Goal: Information Seeking & Learning: Learn about a topic

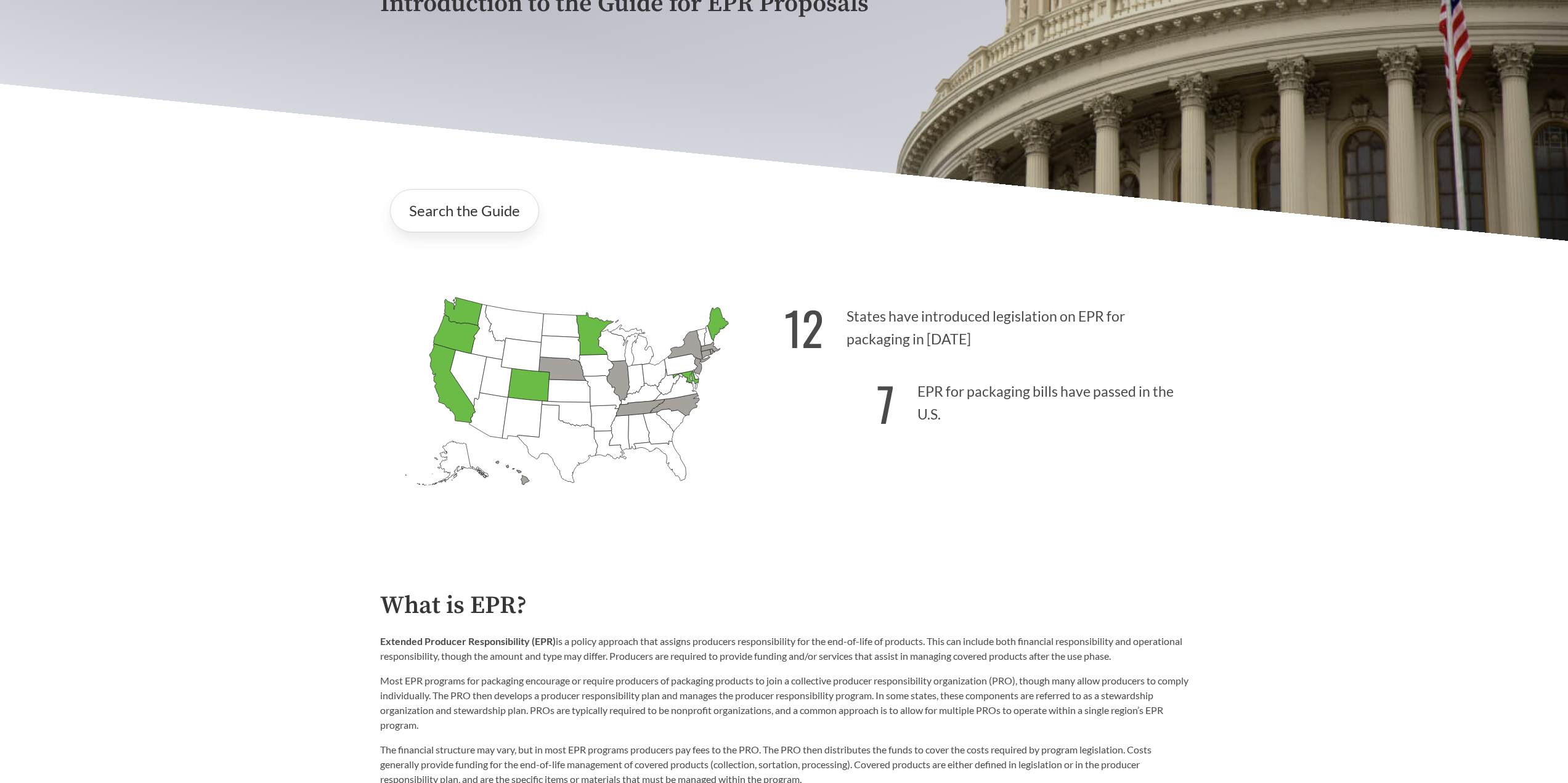
scroll to position [308, 0]
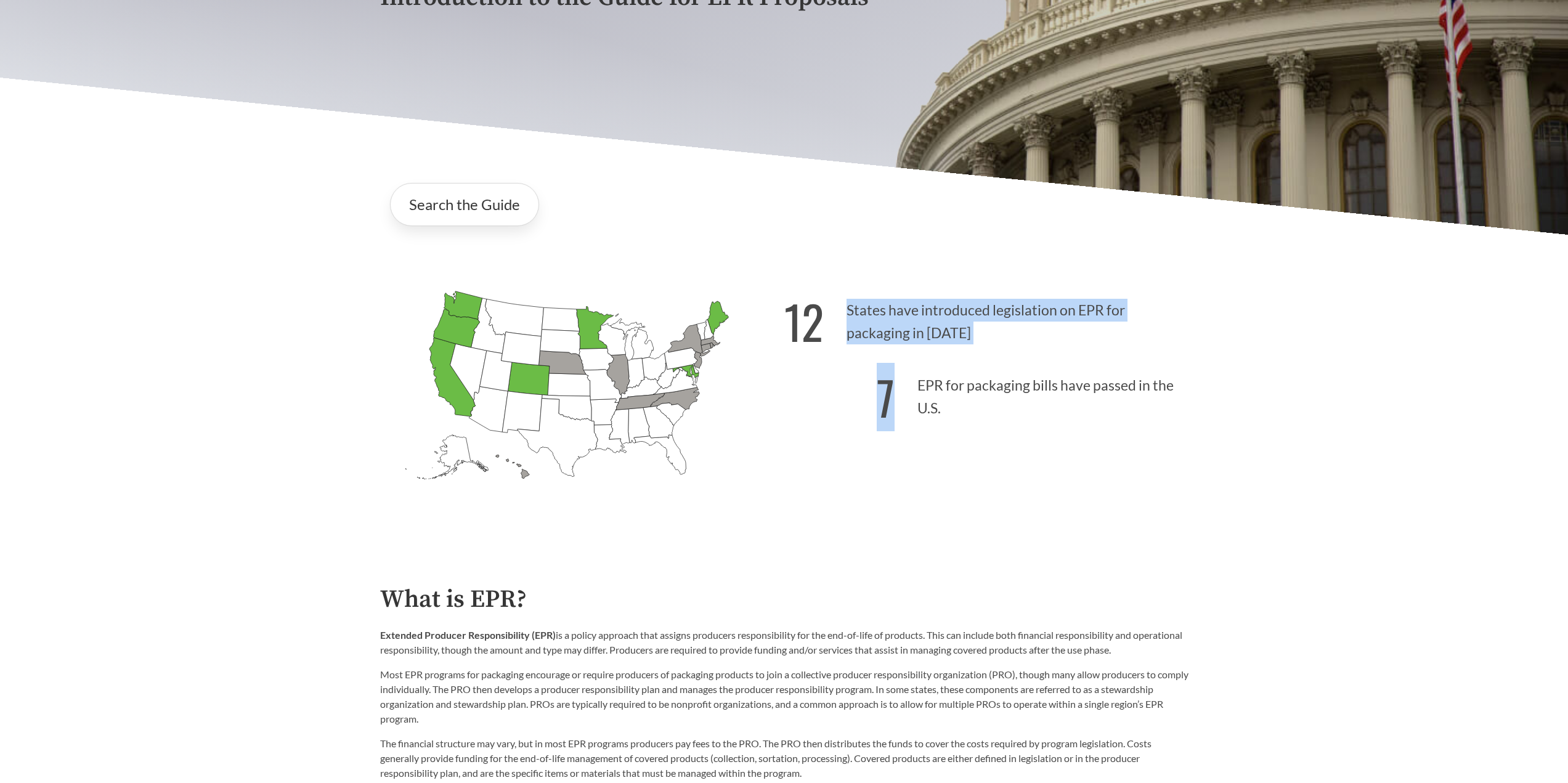
drag, startPoint x: 838, startPoint y: 299, endPoint x: 1011, endPoint y: 412, distance: 206.6
click at [1011, 411] on div "12 States have introduced legislation on EPR for packaging in [DATE] 7 EPR for …" at bounding box center [986, 408] width 404 height 257
click at [1011, 413] on p "7 EPR for packaging bills have passed in the U.S." at bounding box center [986, 393] width 404 height 76
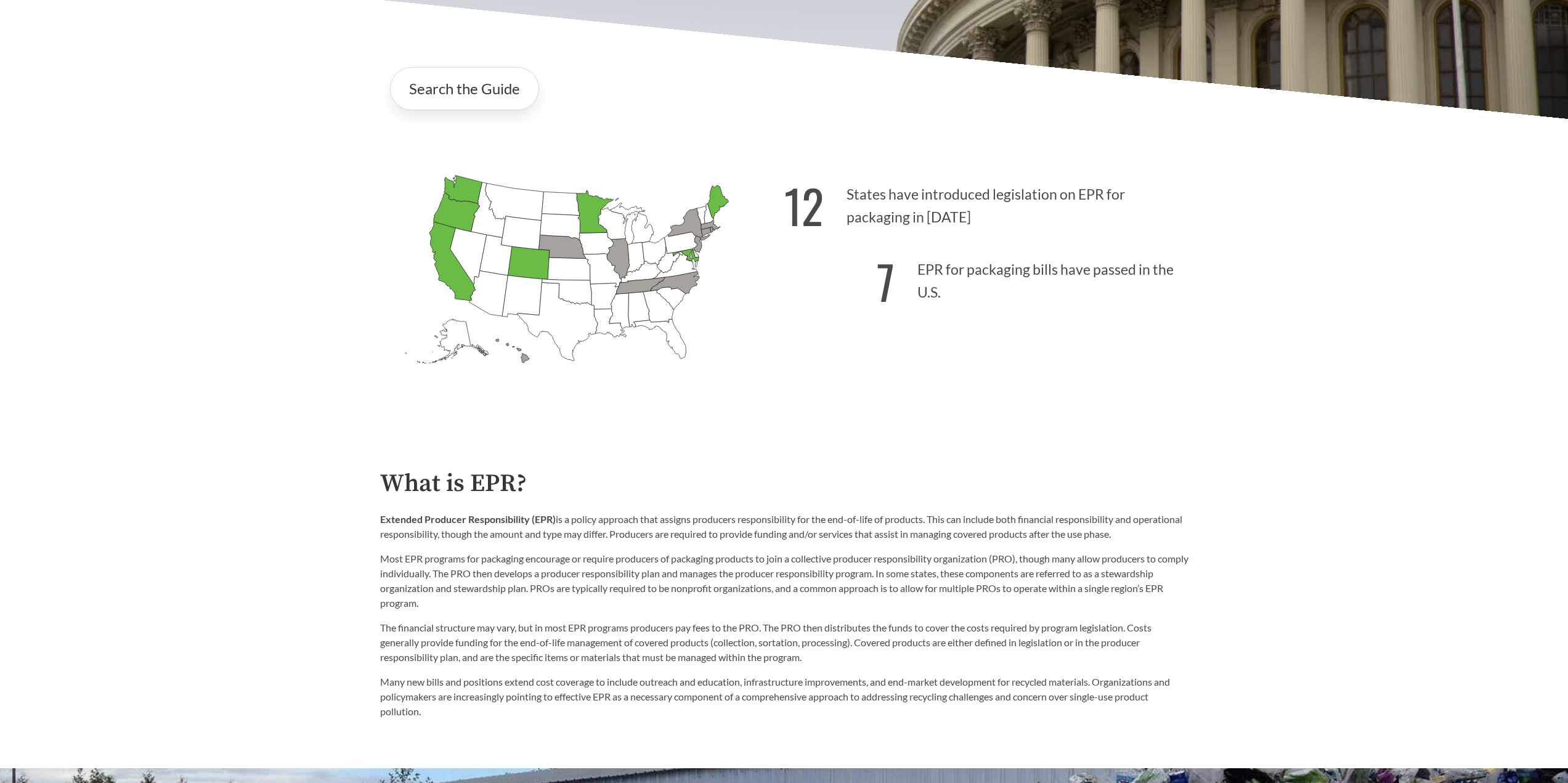
scroll to position [370, 0]
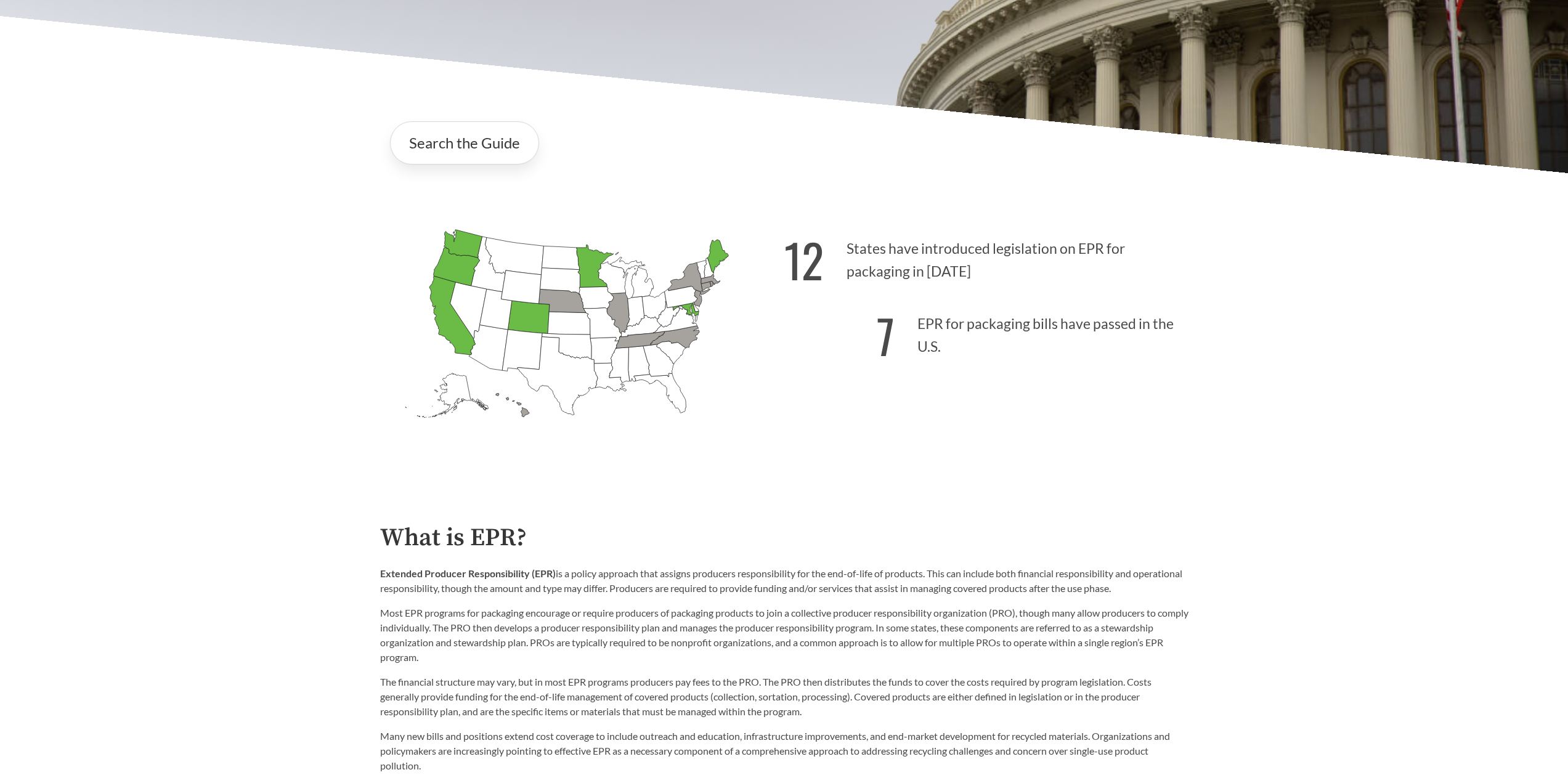
drag, startPoint x: 915, startPoint y: 333, endPoint x: 940, endPoint y: 374, distance: 48.0
click at [939, 366] on p "7 EPR for packaging bills have passed in the U.S." at bounding box center [986, 332] width 404 height 76
click at [940, 374] on div "12 States have introduced legislation on EPR for packaging in [DATE] 7 EPR for …" at bounding box center [986, 347] width 404 height 257
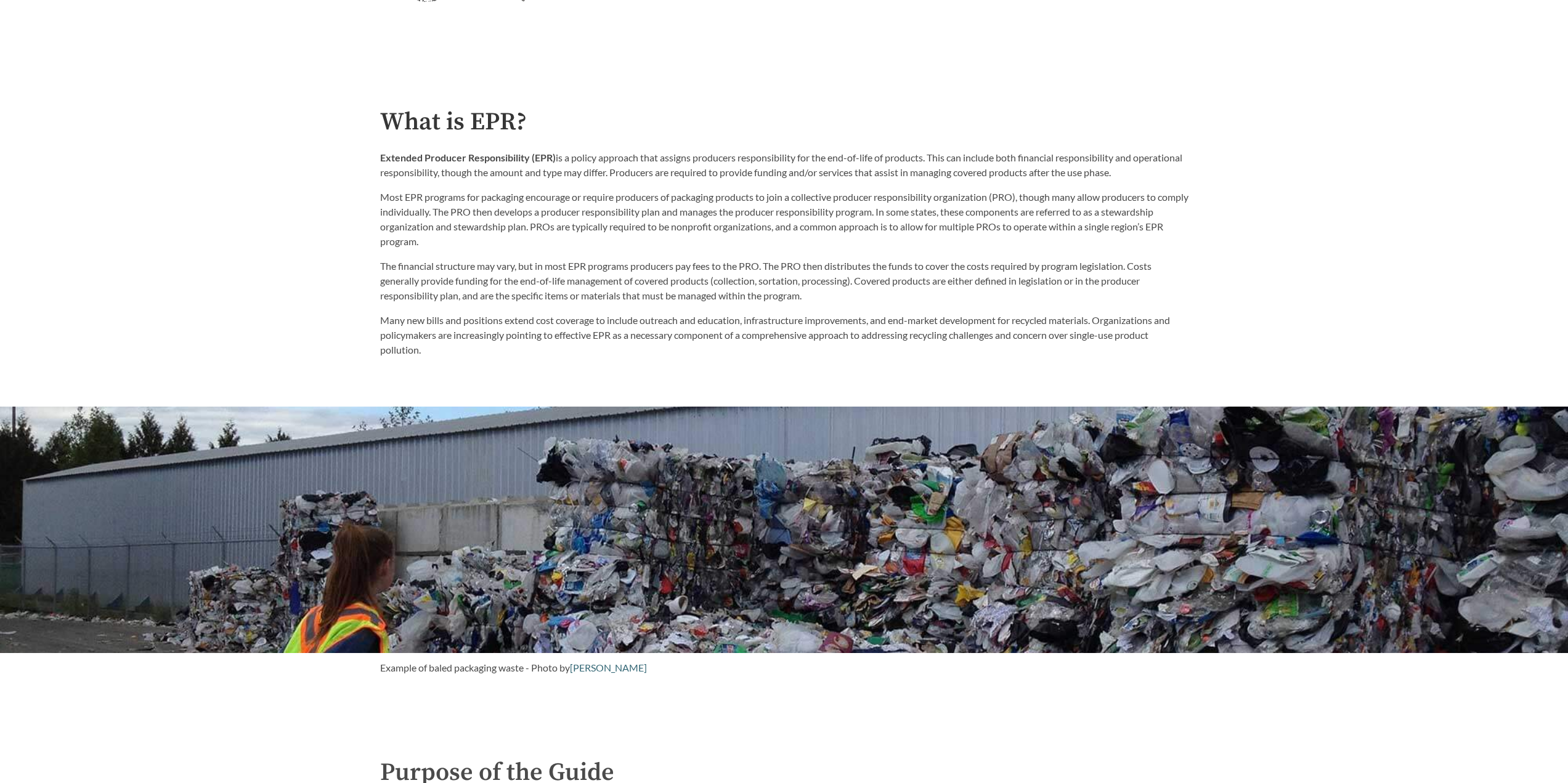
scroll to position [801, 0]
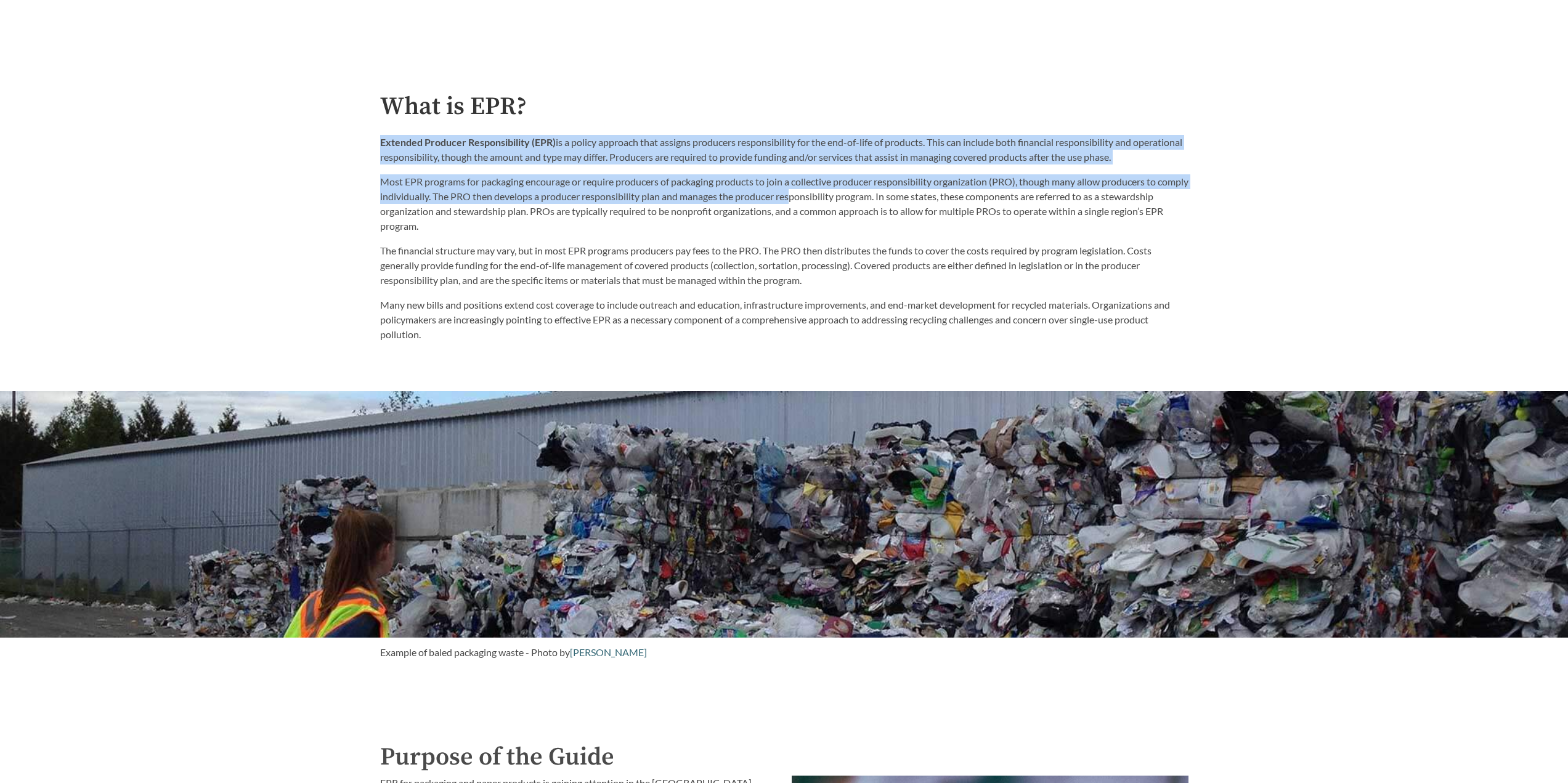
drag, startPoint x: 359, startPoint y: 130, endPoint x: 835, endPoint y: 198, distance: 480.8
click at [944, 188] on p "Most EPR programs for packaging encourage or require producers of packaging pro…" at bounding box center [784, 204] width 808 height 59
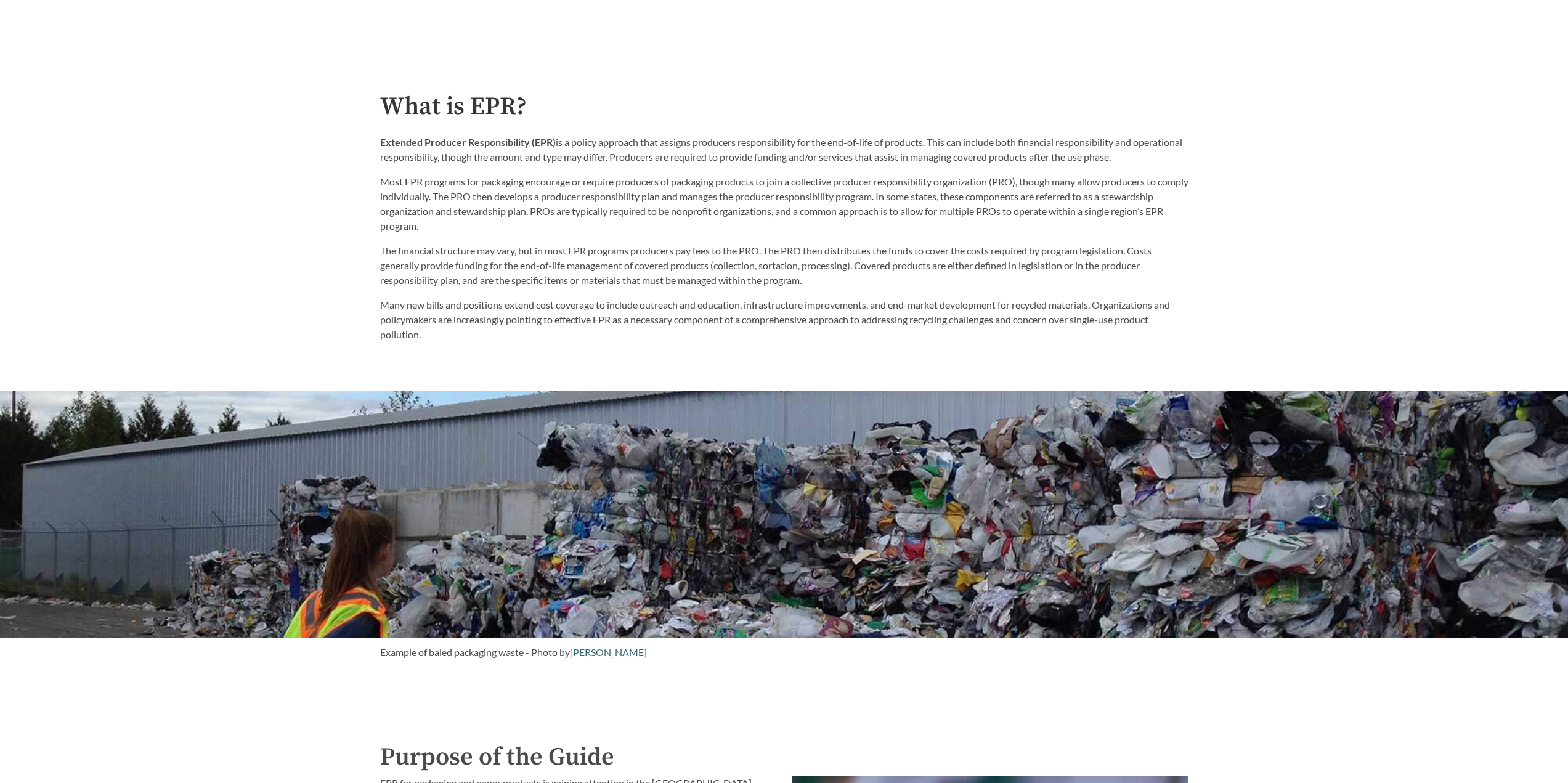
click at [973, 249] on p "The financial structure may vary, but in most EPR programs producers pay fees t…" at bounding box center [784, 265] width 808 height 45
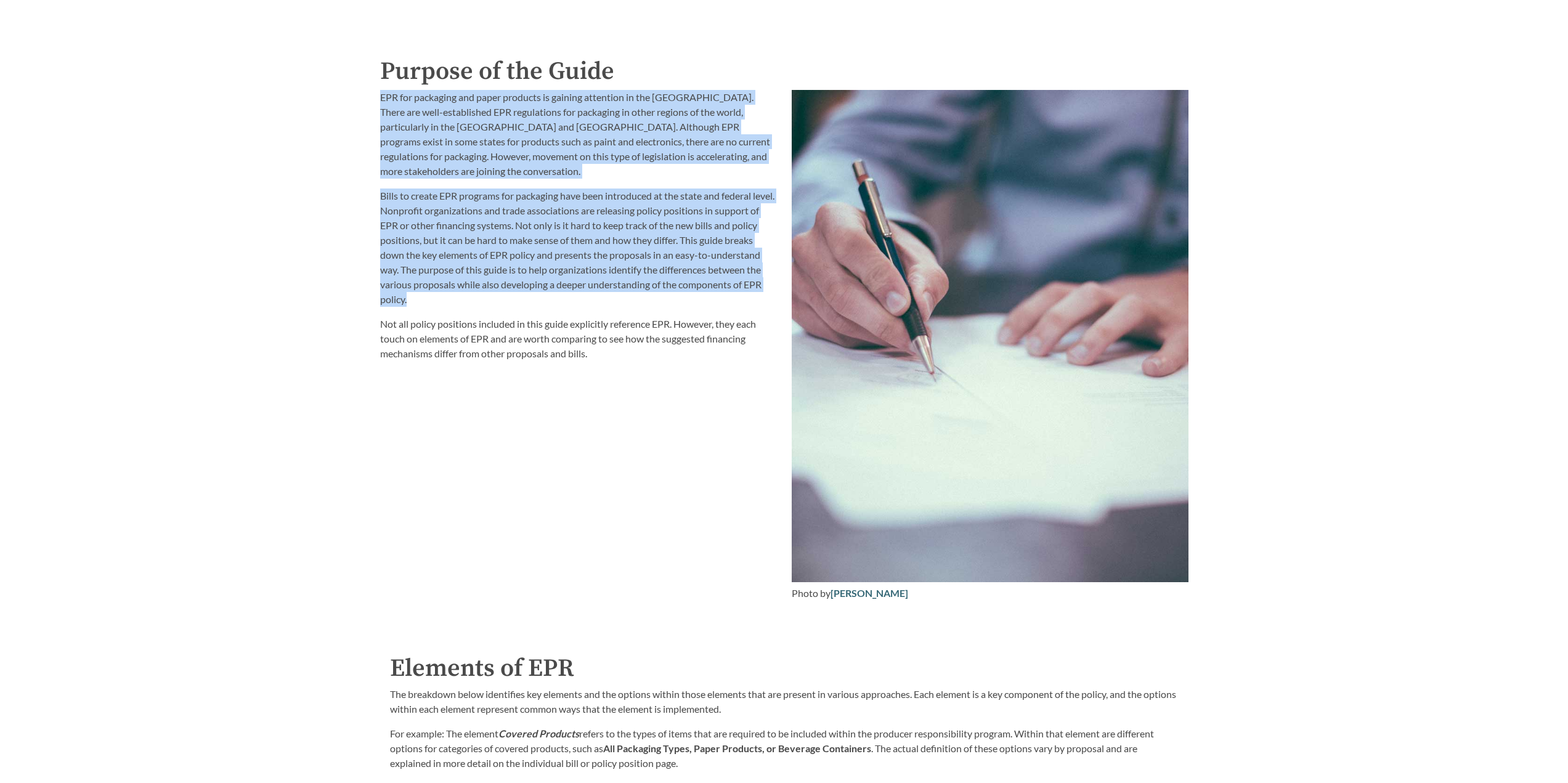
scroll to position [1540, 0]
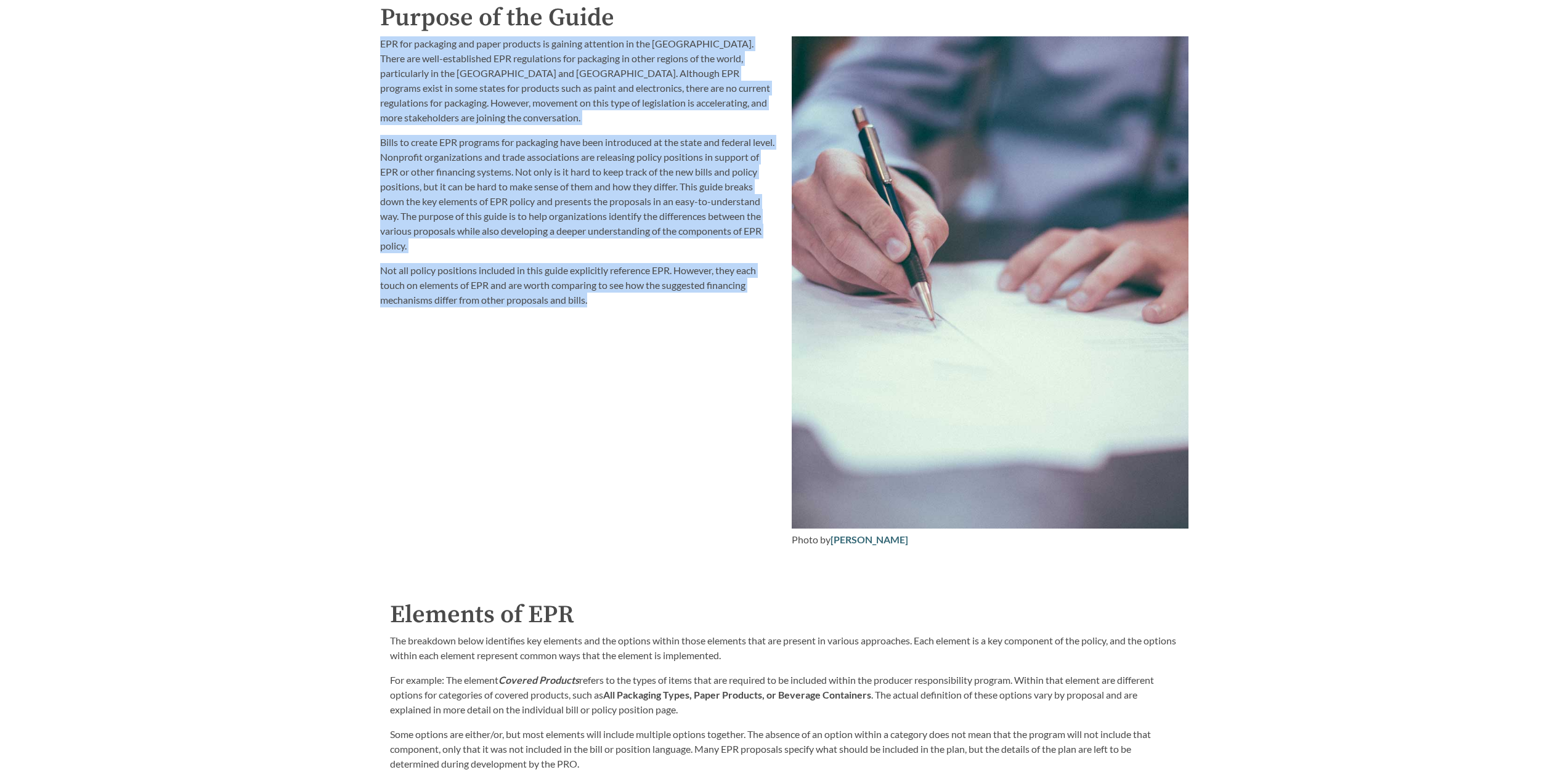
drag, startPoint x: 360, startPoint y: 164, endPoint x: 626, endPoint y: 312, distance: 304.4
click at [626, 312] on div "Introduction to the Guide for EPR Proposals Search the Guide [US_STATE] Introdu…" at bounding box center [784, 118] width 1568 height 3171
click at [626, 312] on div "EPR for packaging and paper products is gaining attention in the [GEOGRAPHIC_DA…" at bounding box center [578, 291] width 411 height 526
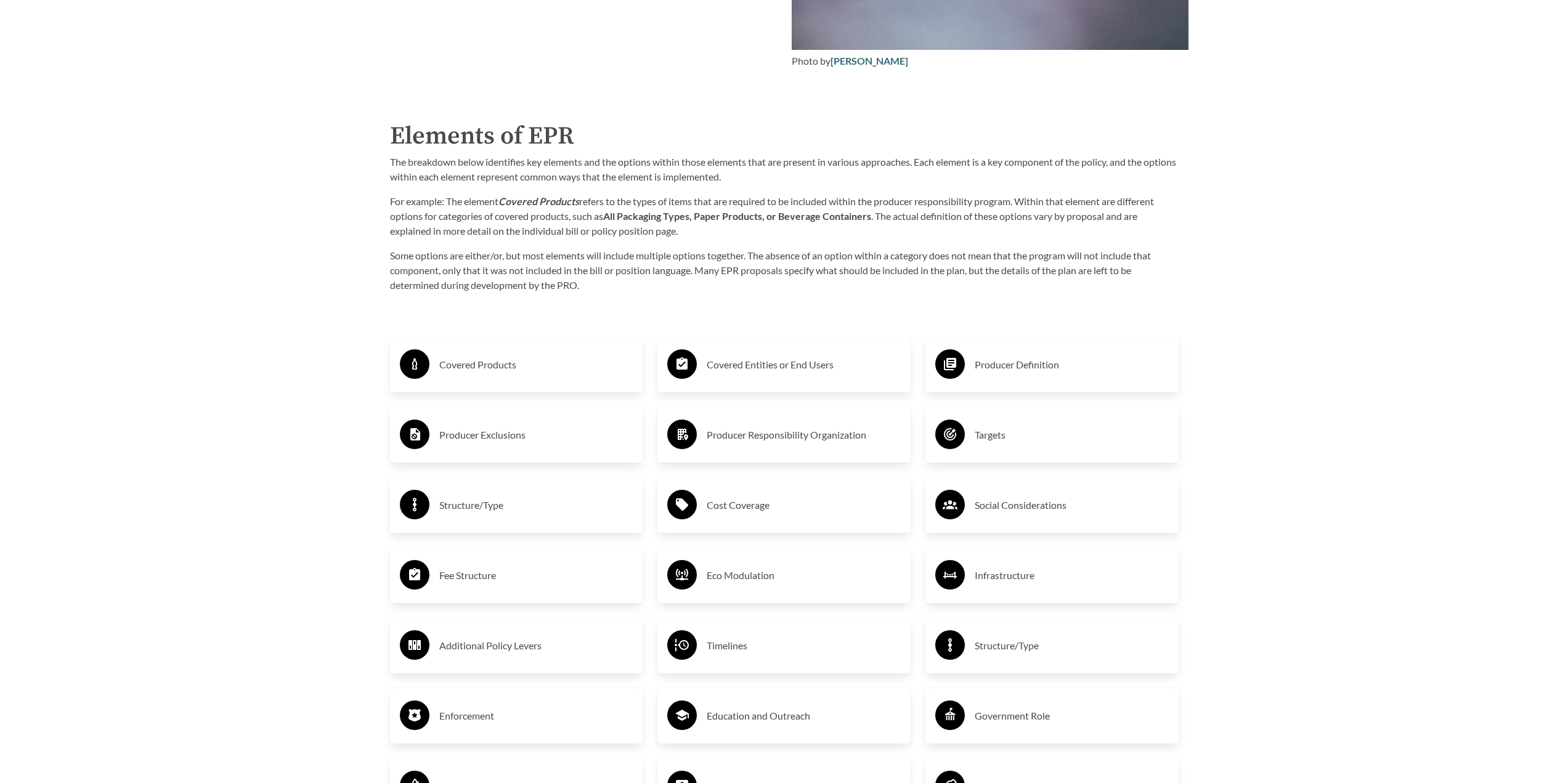
scroll to position [2033, 0]
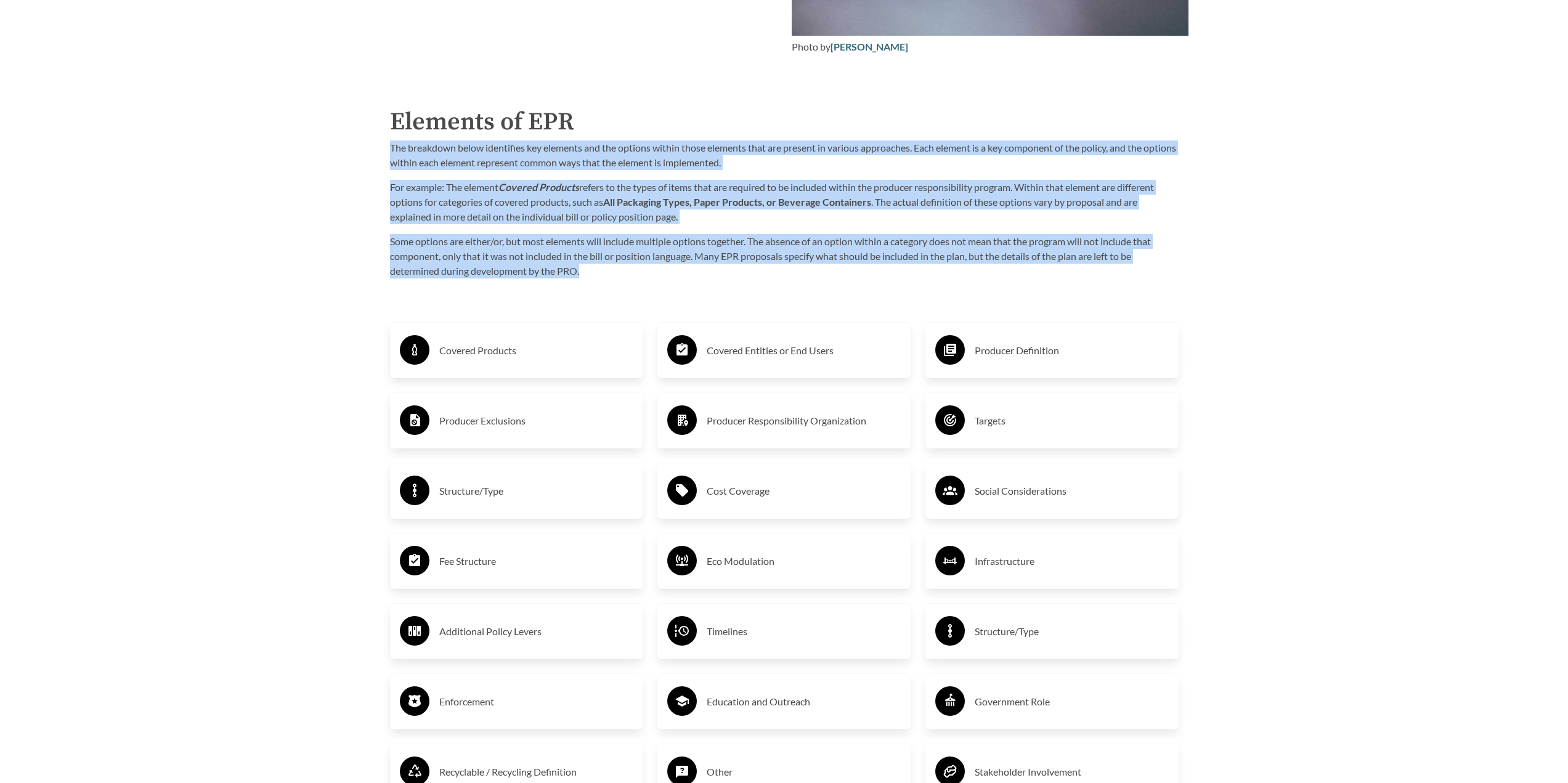
drag, startPoint x: 382, startPoint y: 145, endPoint x: 789, endPoint y: 279, distance: 428.5
click at [789, 279] on div "Elements of EPR The breakdown below identifies key elements and the options wit…" at bounding box center [784, 191] width 808 height 175
click at [1020, 270] on p "Some options are either/or, but most elements will include multiple options tog…" at bounding box center [784, 257] width 788 height 45
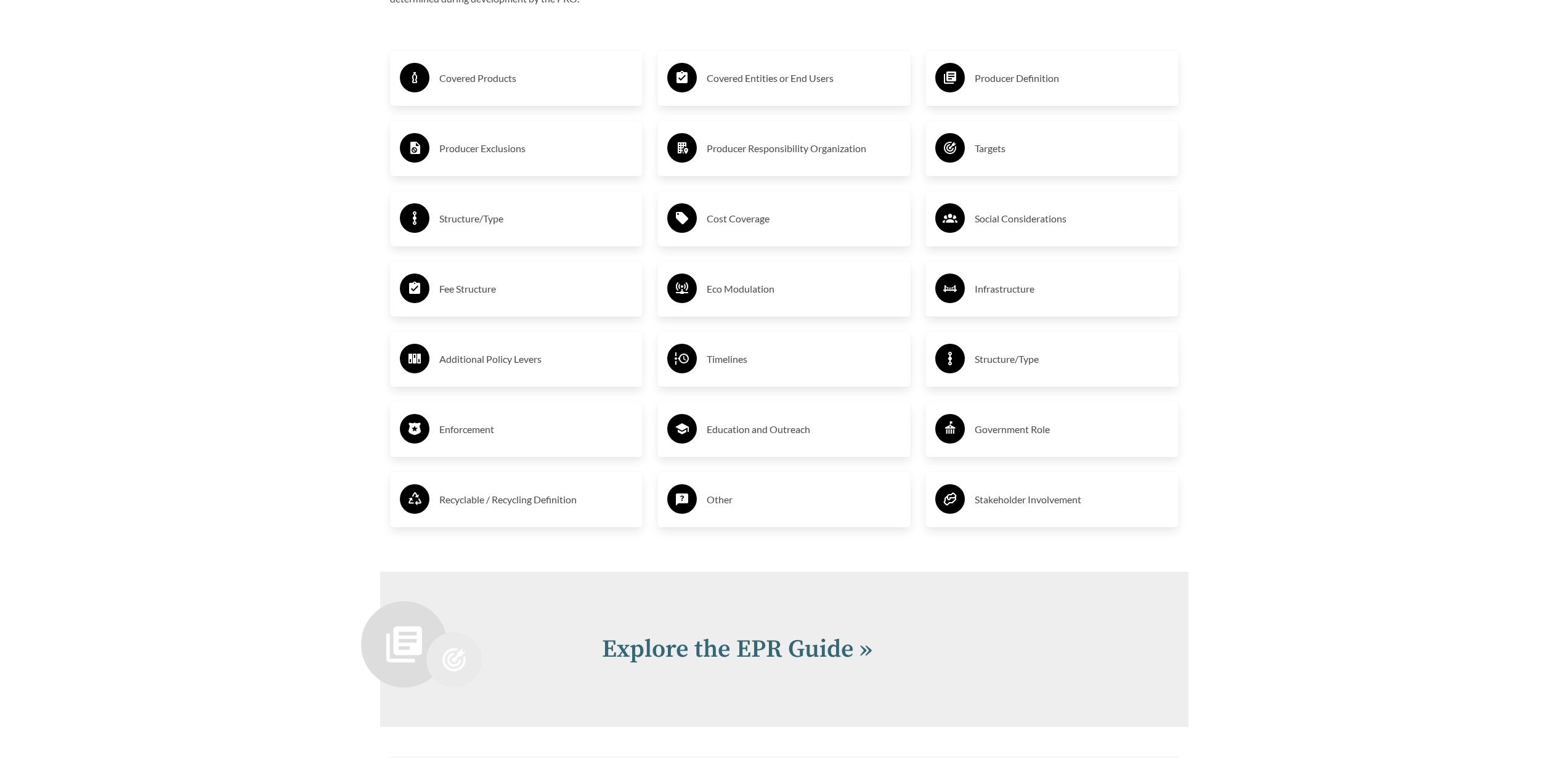
scroll to position [2156, 0]
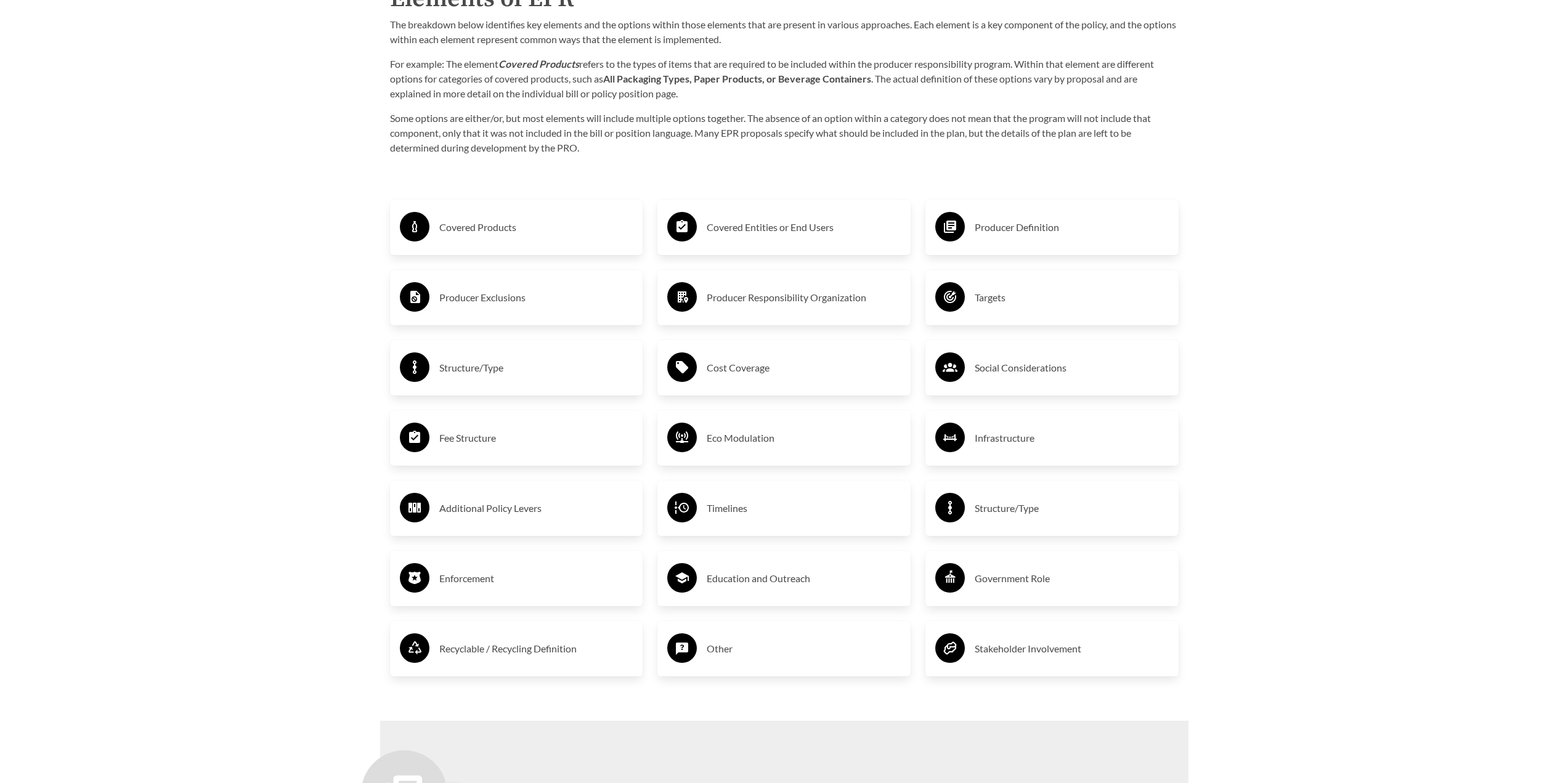
click at [553, 221] on h3 "Covered Products" at bounding box center [535, 227] width 194 height 20
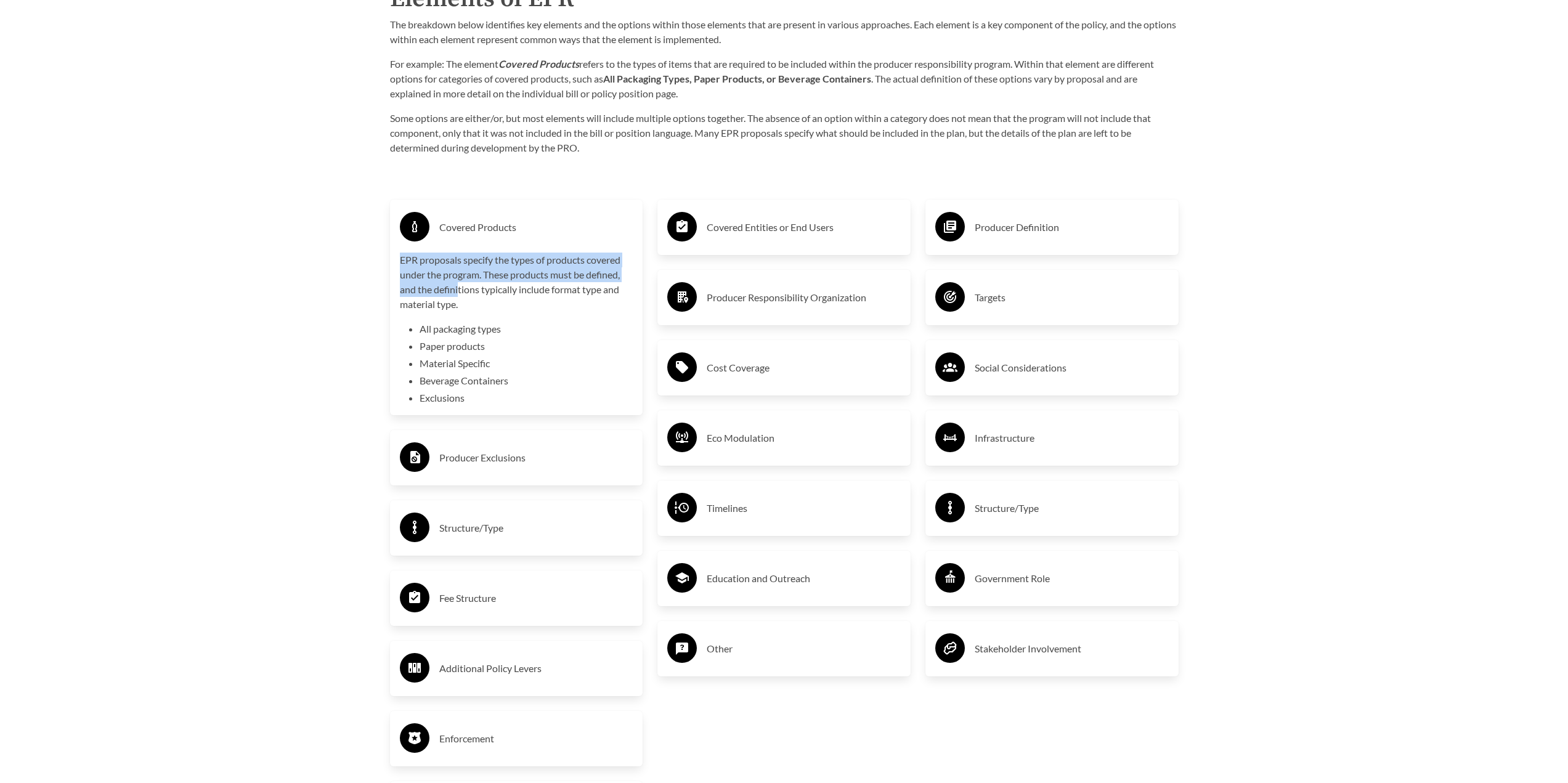
drag, startPoint x: 393, startPoint y: 259, endPoint x: 455, endPoint y: 298, distance: 73.2
click at [457, 298] on div "Covered Products EPR proposals specify the types of products covered under the …" at bounding box center [517, 518] width 268 height 681
click at [524, 245] on div "Covered Products" at bounding box center [516, 227] width 233 height 36
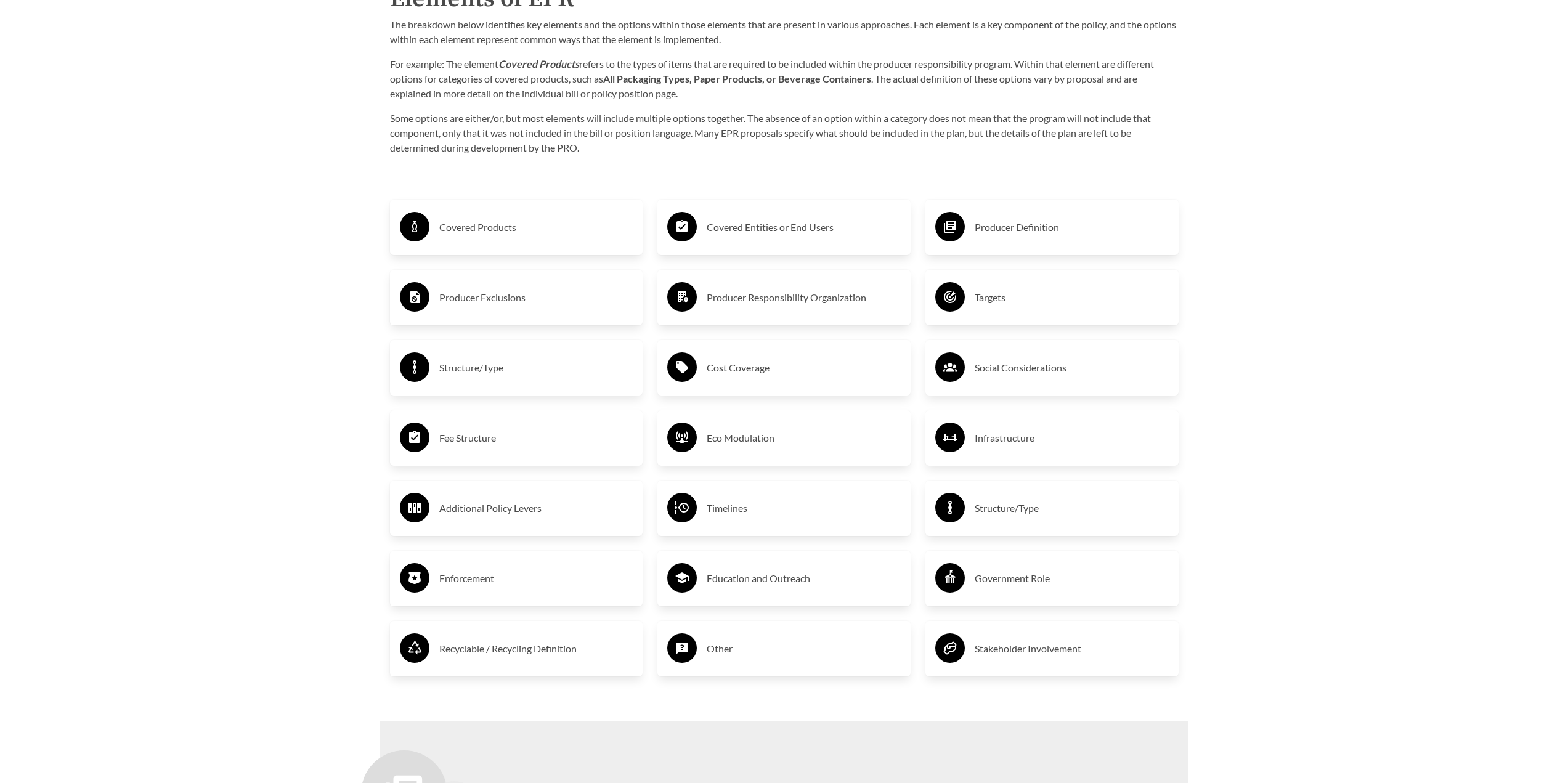
click at [499, 302] on h3 "Producer Exclusions" at bounding box center [535, 298] width 194 height 20
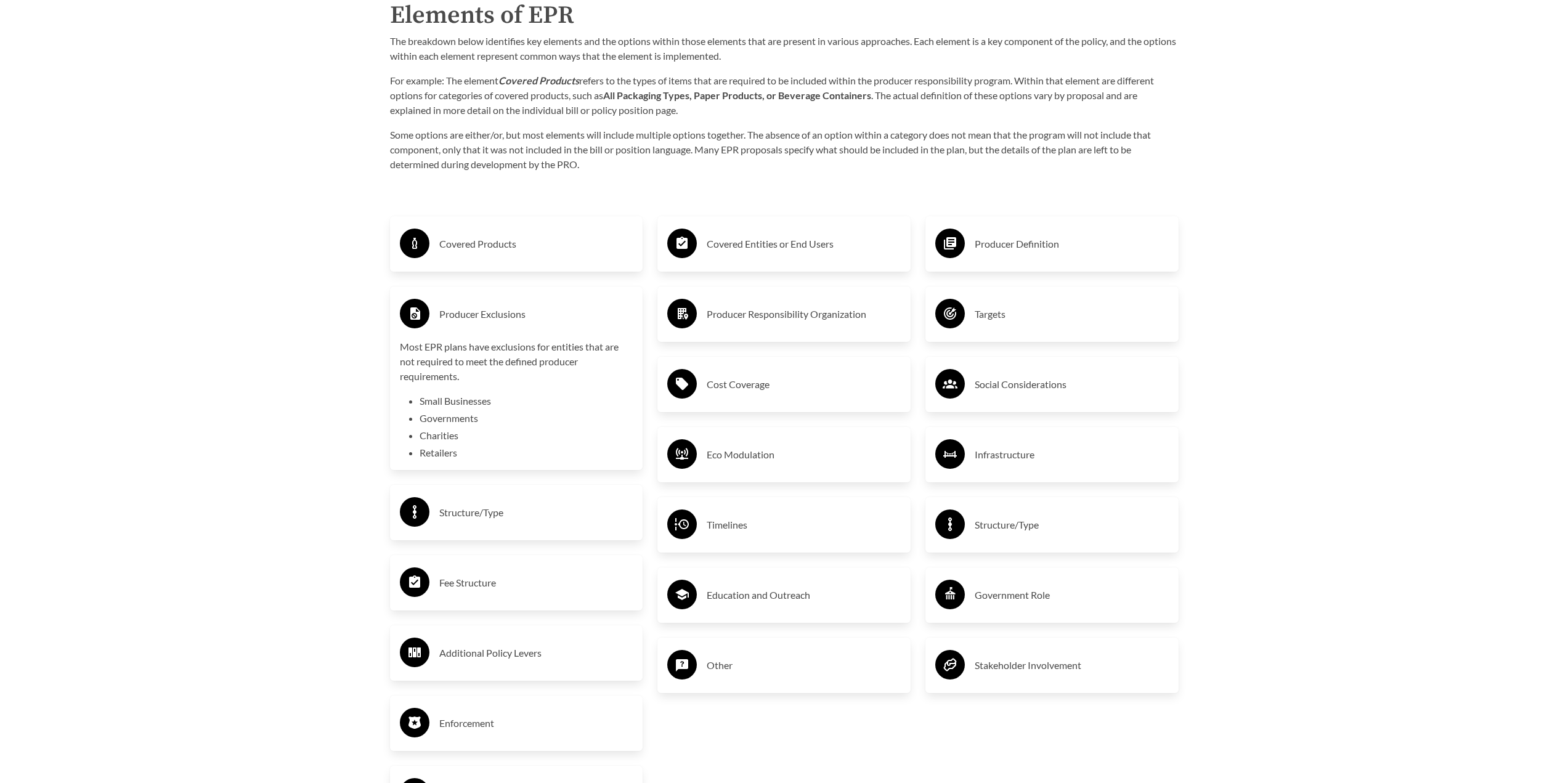
scroll to position [2064, 0]
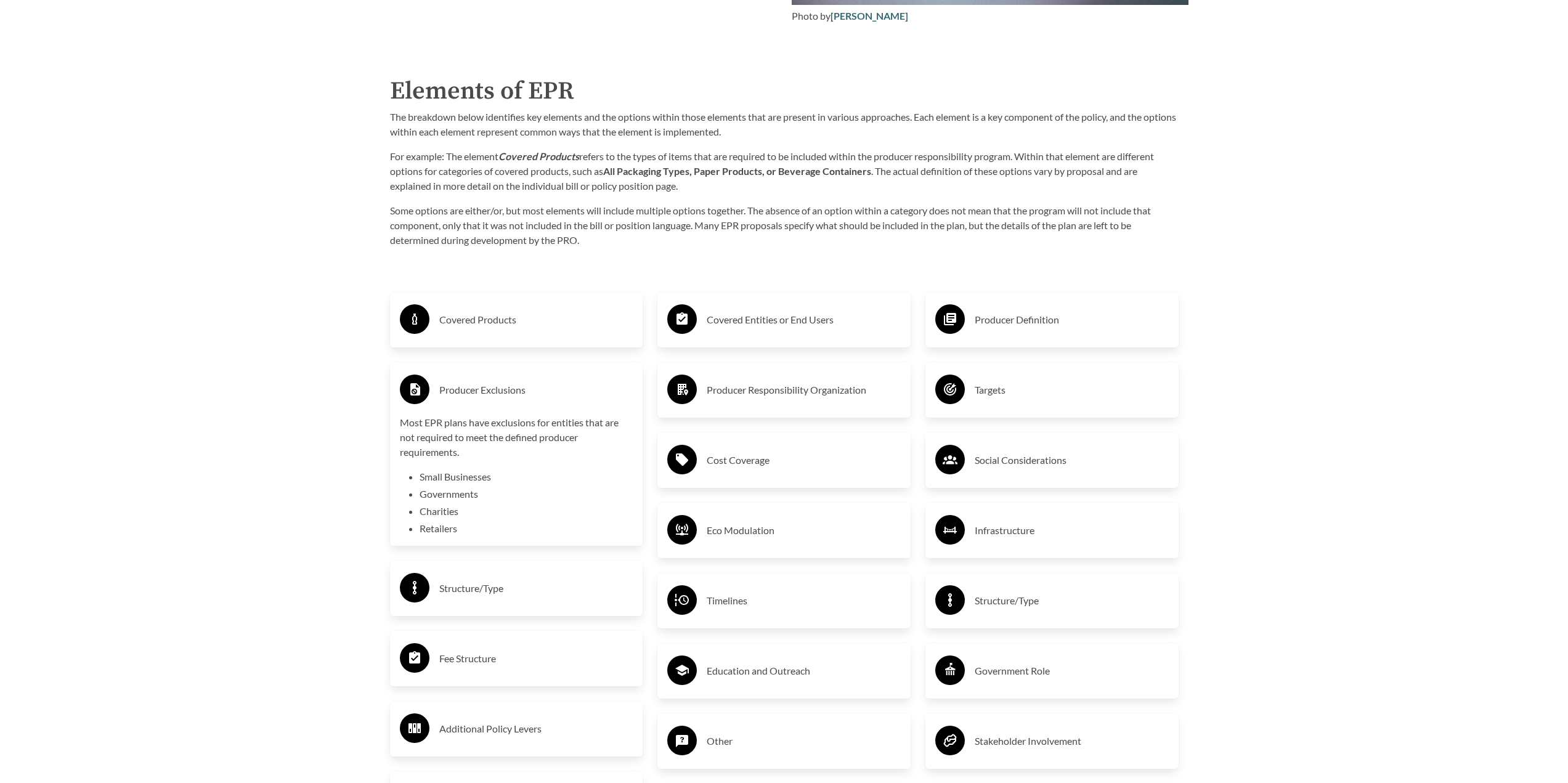
click at [493, 385] on h3 "Producer Exclusions" at bounding box center [535, 390] width 194 height 20
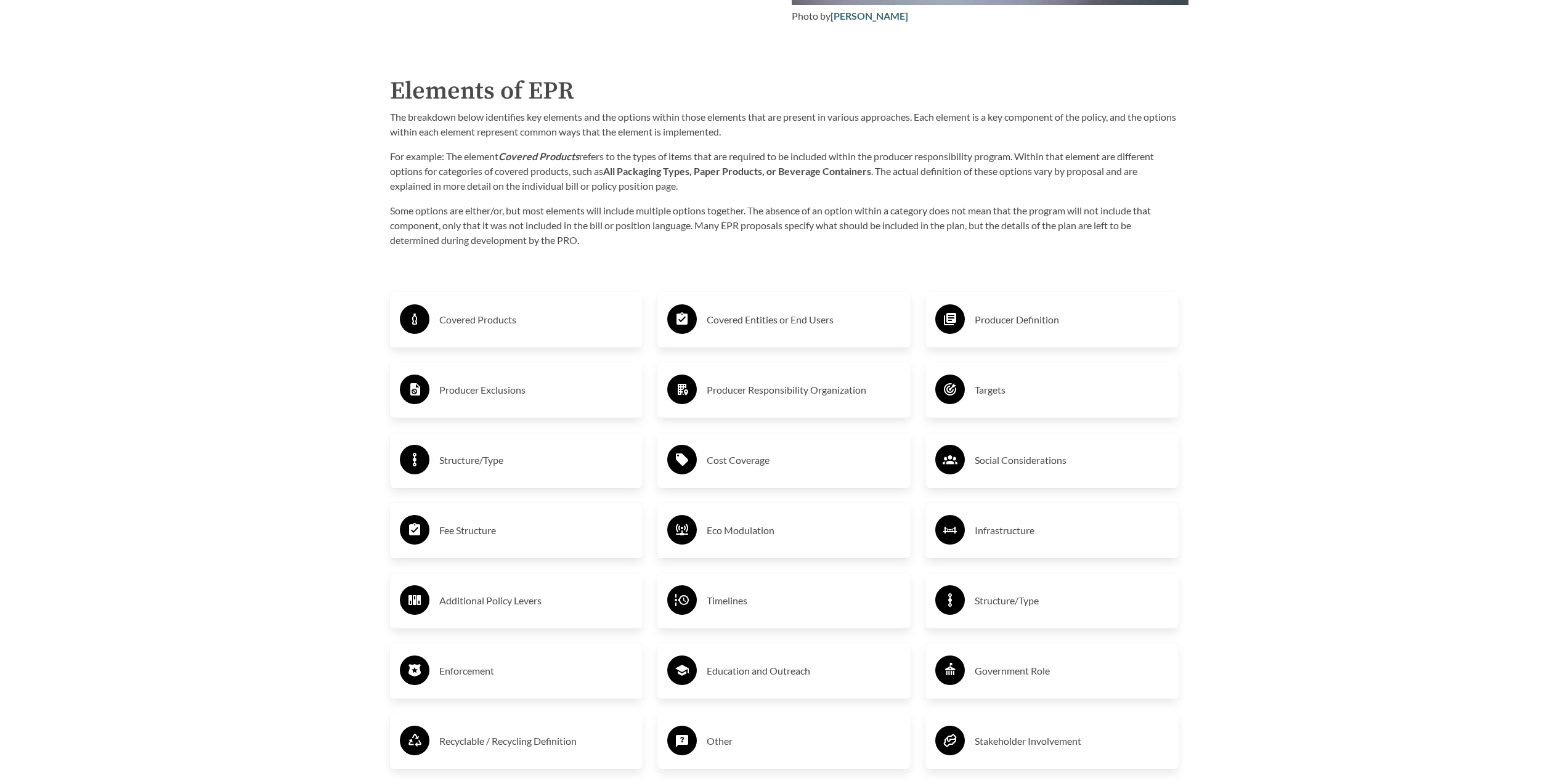
click at [498, 459] on h3 "Structure/Type" at bounding box center [535, 460] width 194 height 20
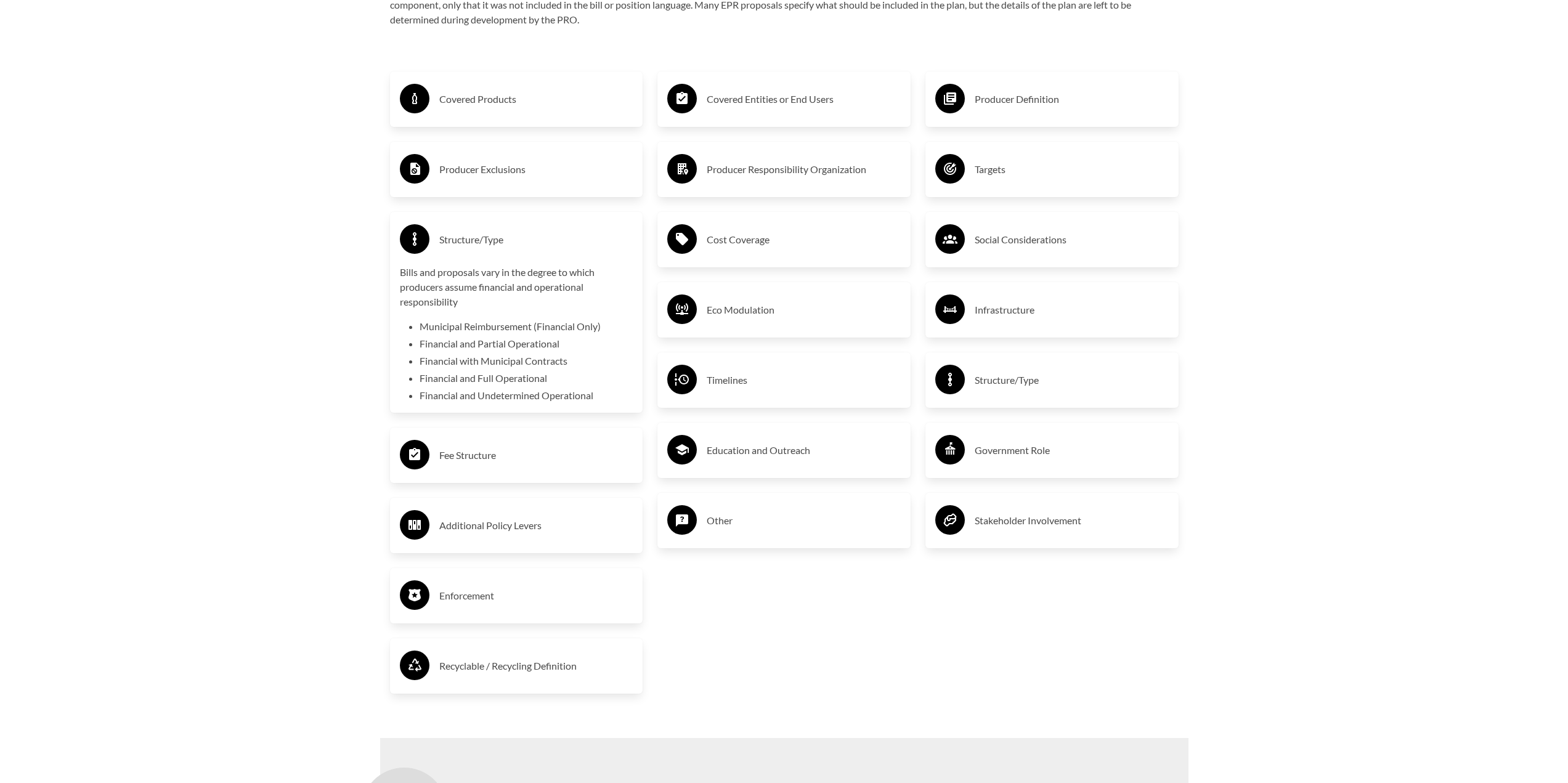
scroll to position [2311, 0]
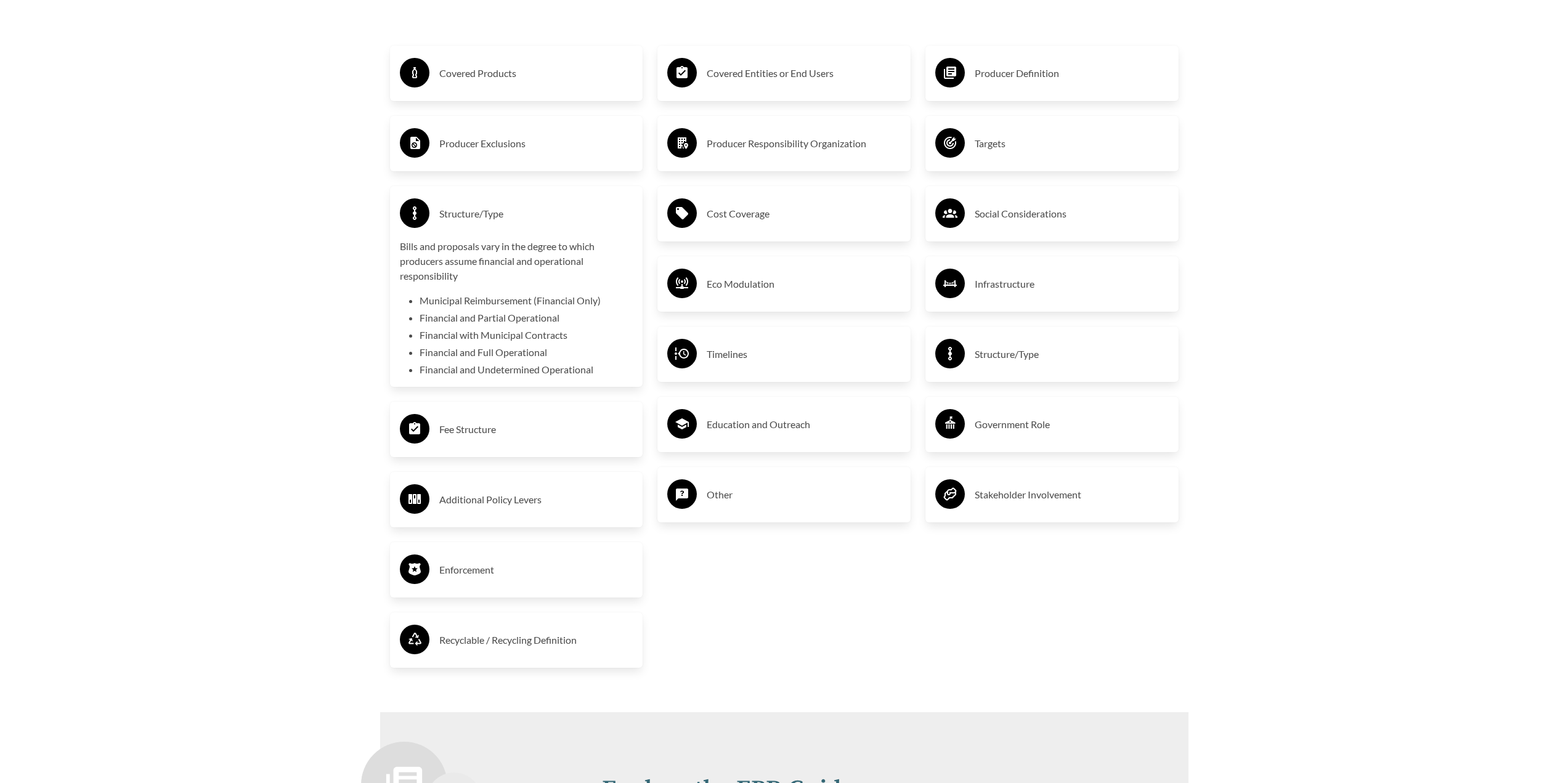
click at [533, 442] on div "Fee Structure" at bounding box center [516, 429] width 233 height 36
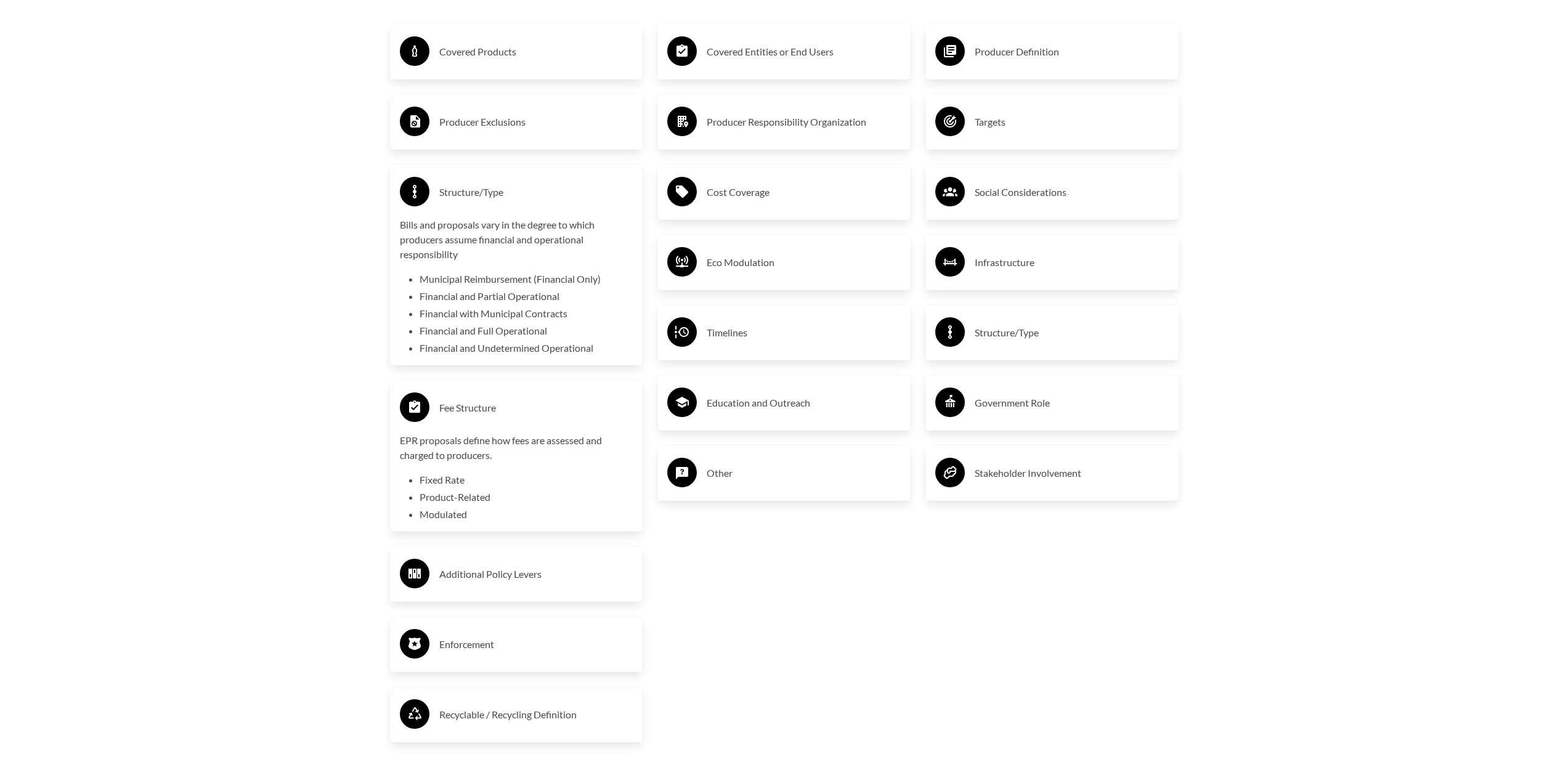
scroll to position [2434, 0]
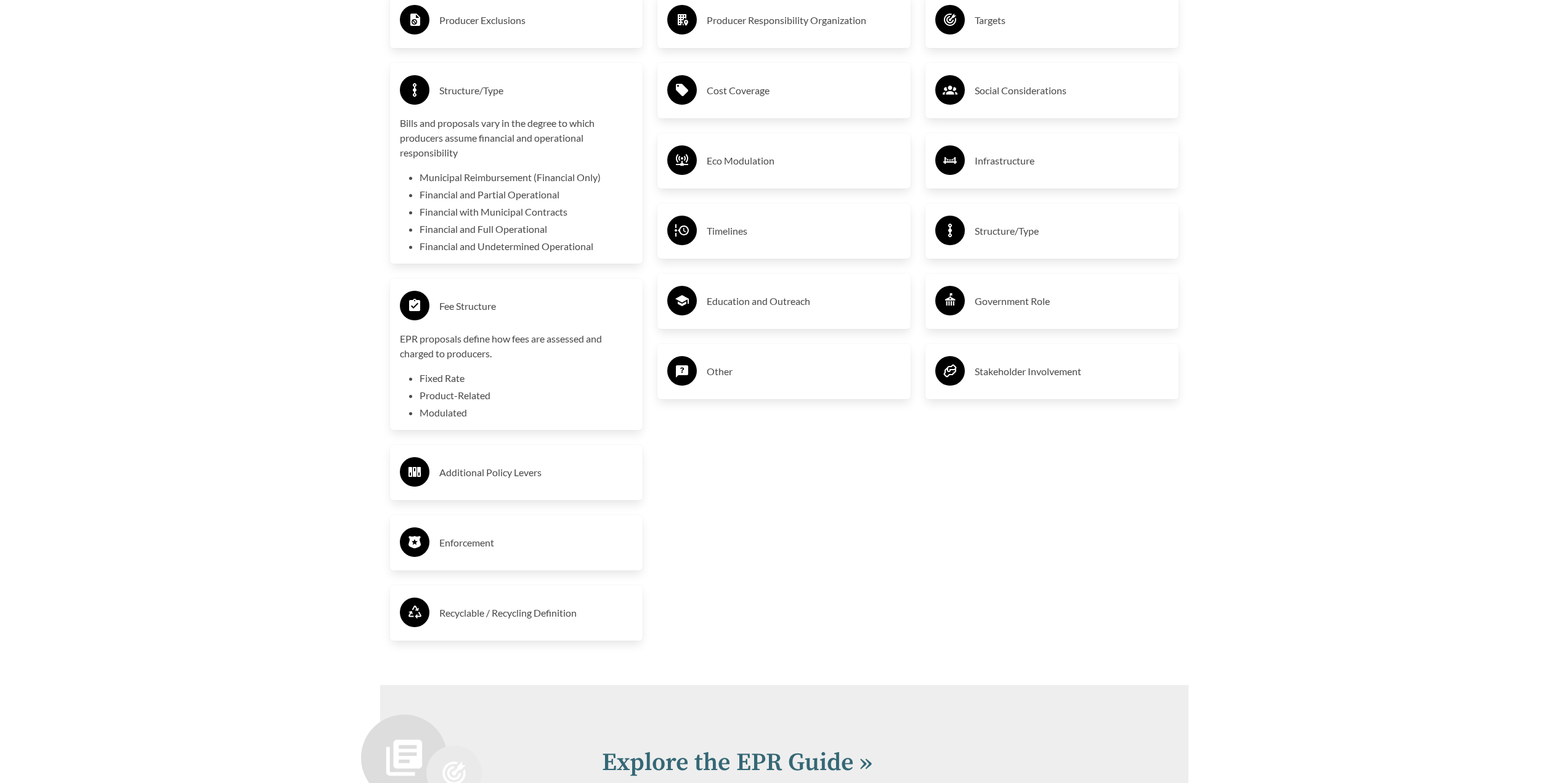
click at [531, 476] on h3 "Additional Policy Levers" at bounding box center [535, 473] width 194 height 20
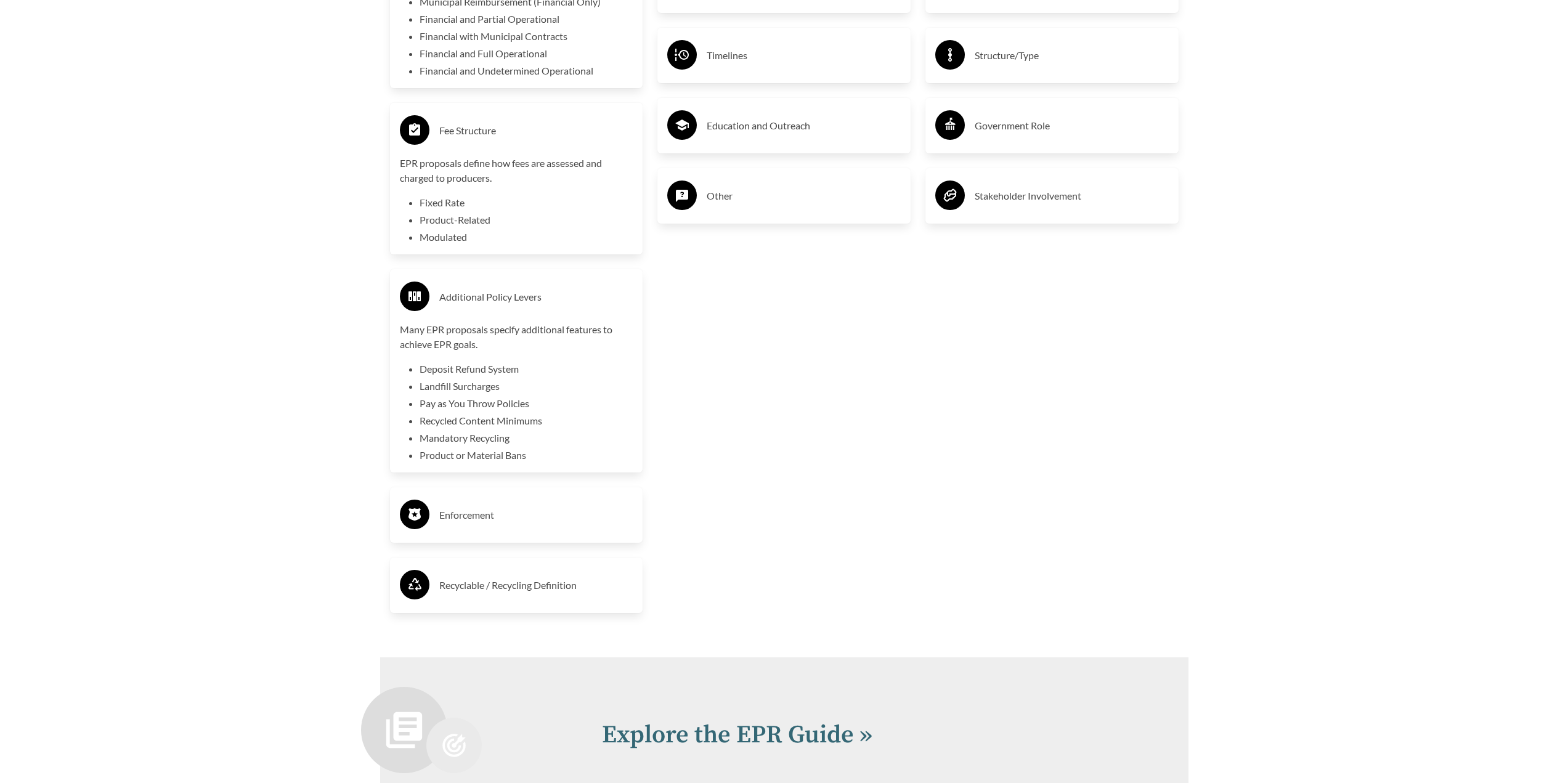
scroll to position [2618, 0]
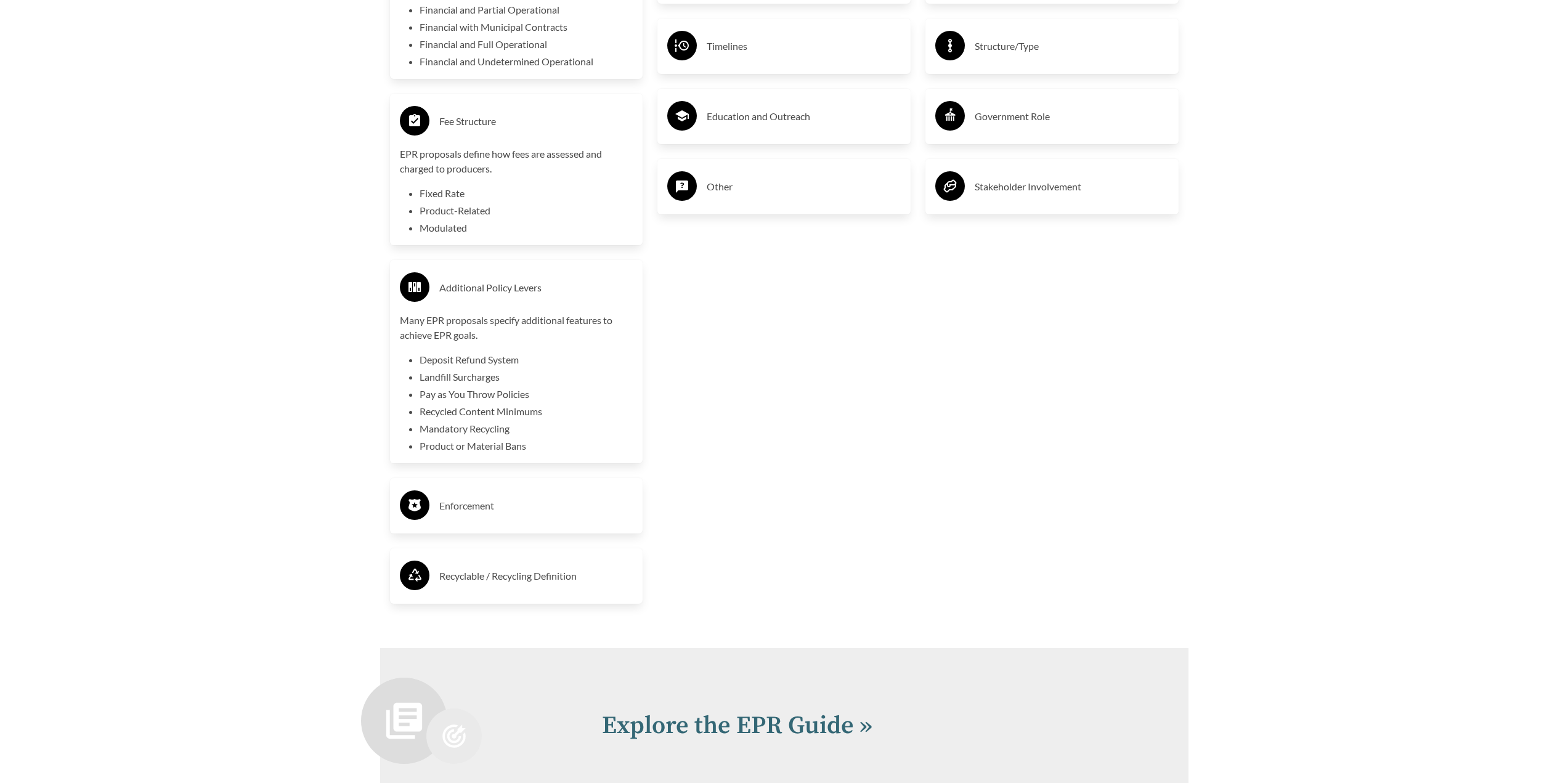
drag, startPoint x: 539, startPoint y: 514, endPoint x: 538, endPoint y: 533, distance: 19.0
click at [539, 515] on h3 "Enforcement" at bounding box center [535, 506] width 194 height 20
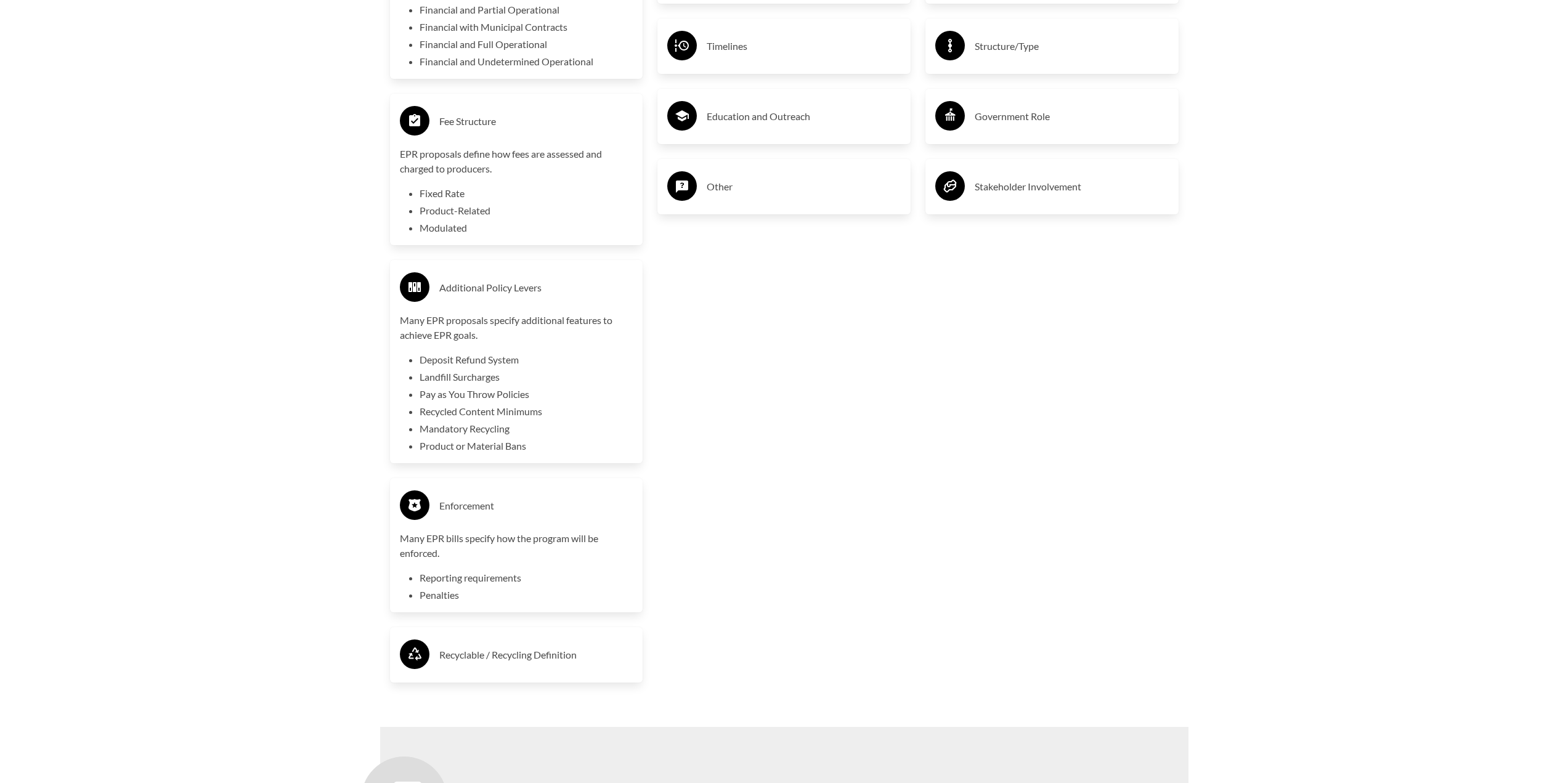
click at [571, 652] on h3 "Recyclable / Recycling Definition" at bounding box center [535, 655] width 194 height 20
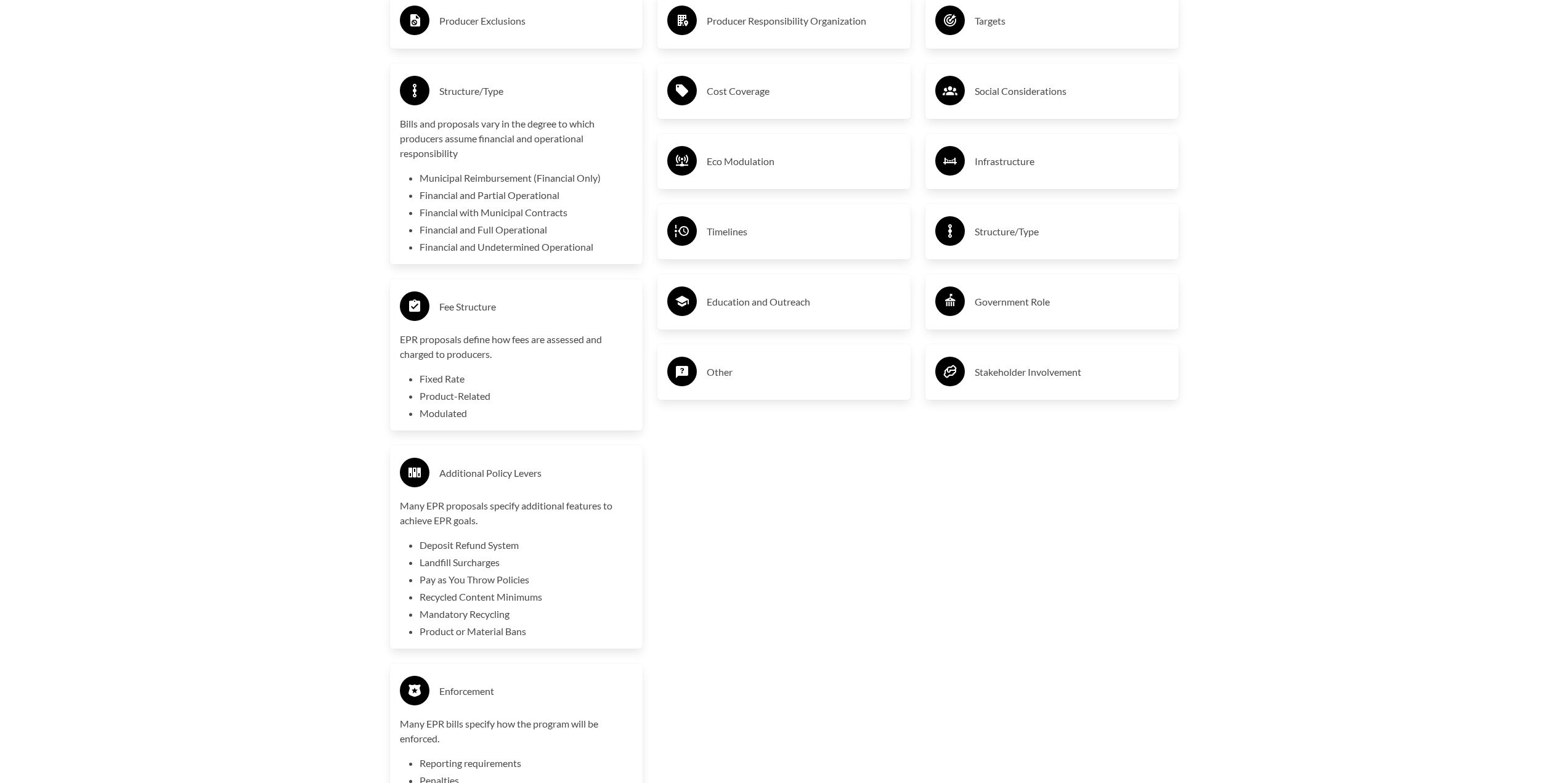
scroll to position [2187, 0]
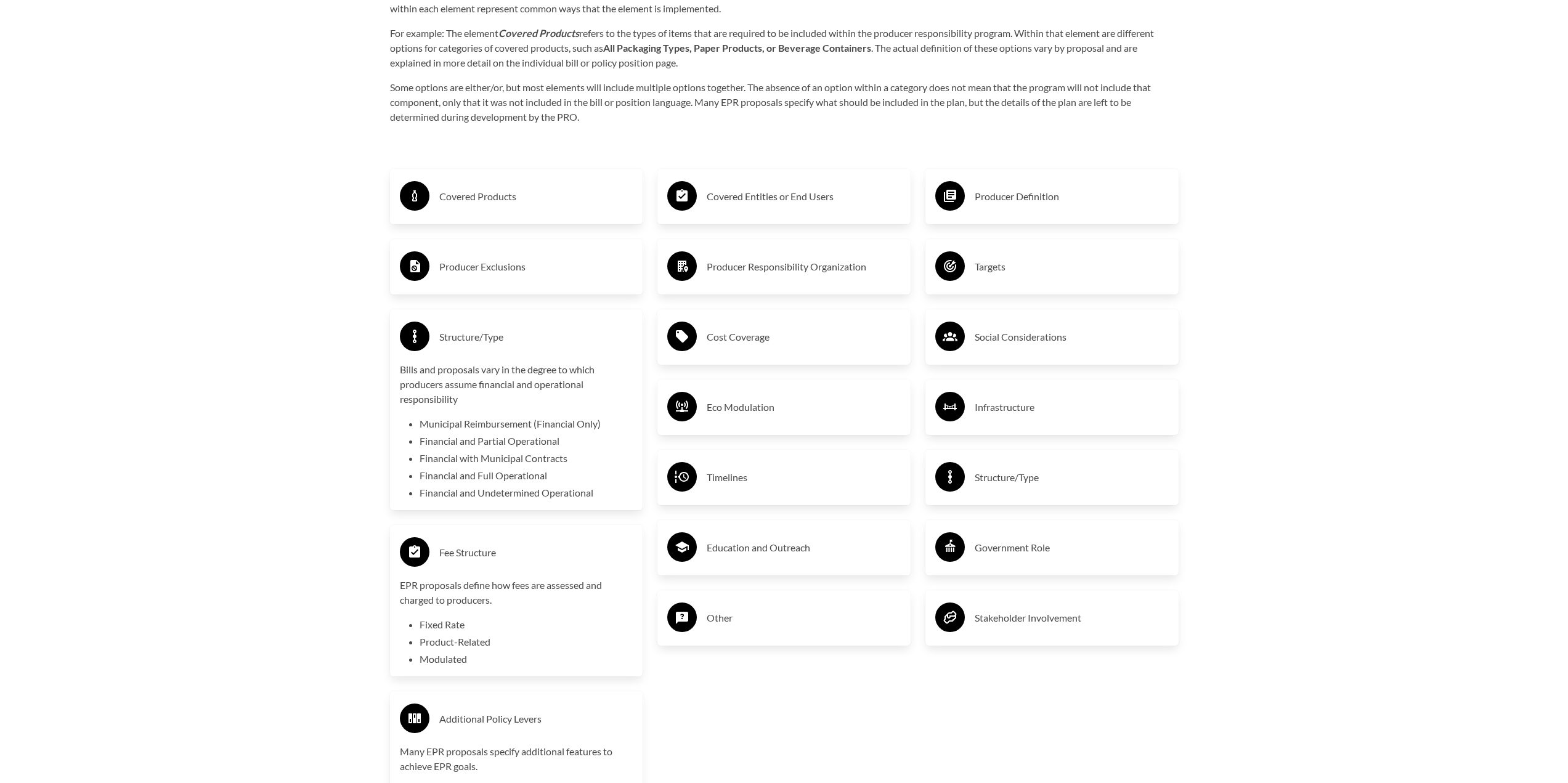
click at [790, 609] on div "Other" at bounding box center [783, 618] width 233 height 36
click at [767, 543] on h3 "Education and Outreach" at bounding box center [804, 548] width 194 height 20
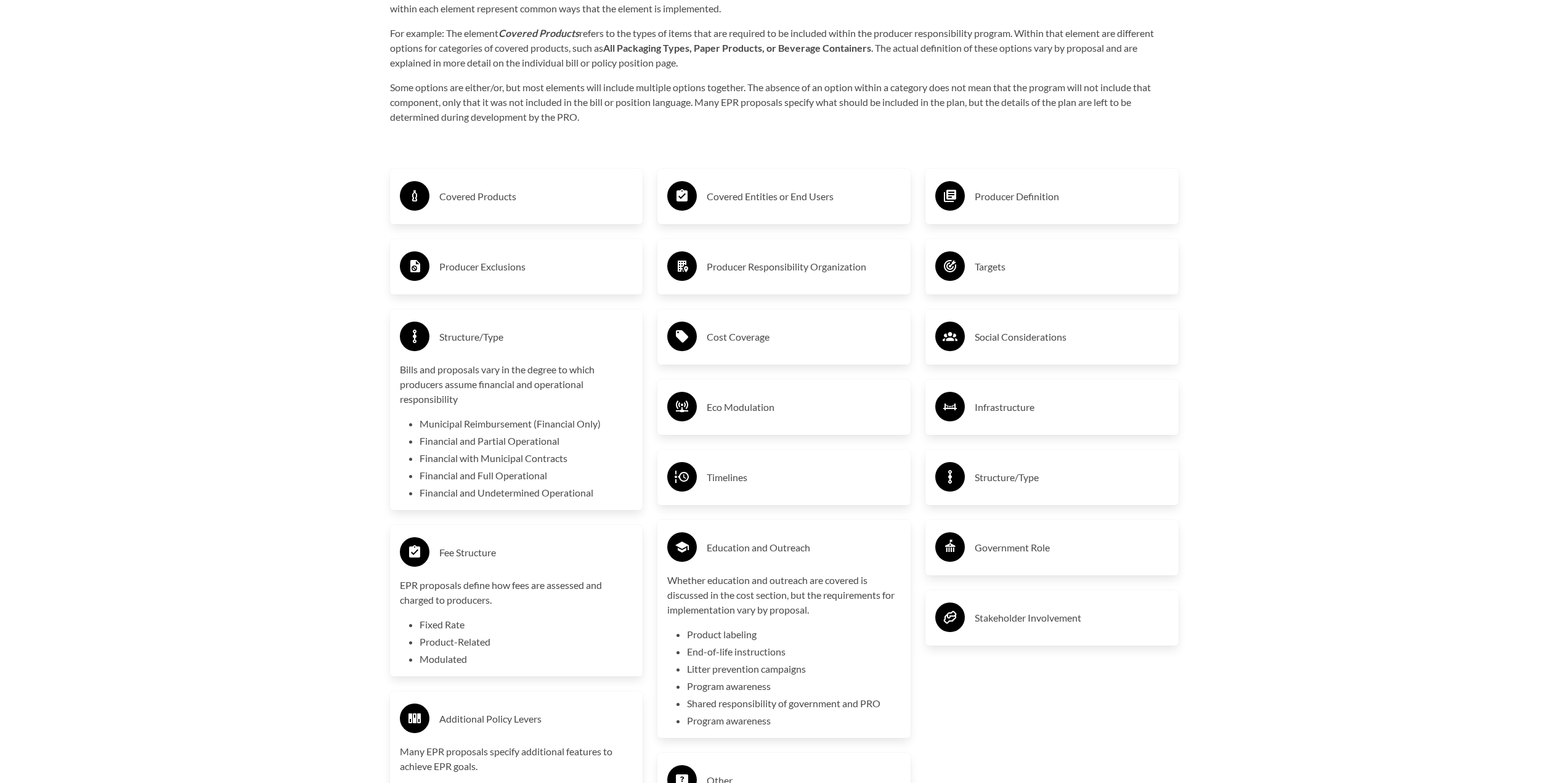
click at [770, 487] on h3 "Timelines" at bounding box center [804, 477] width 194 height 20
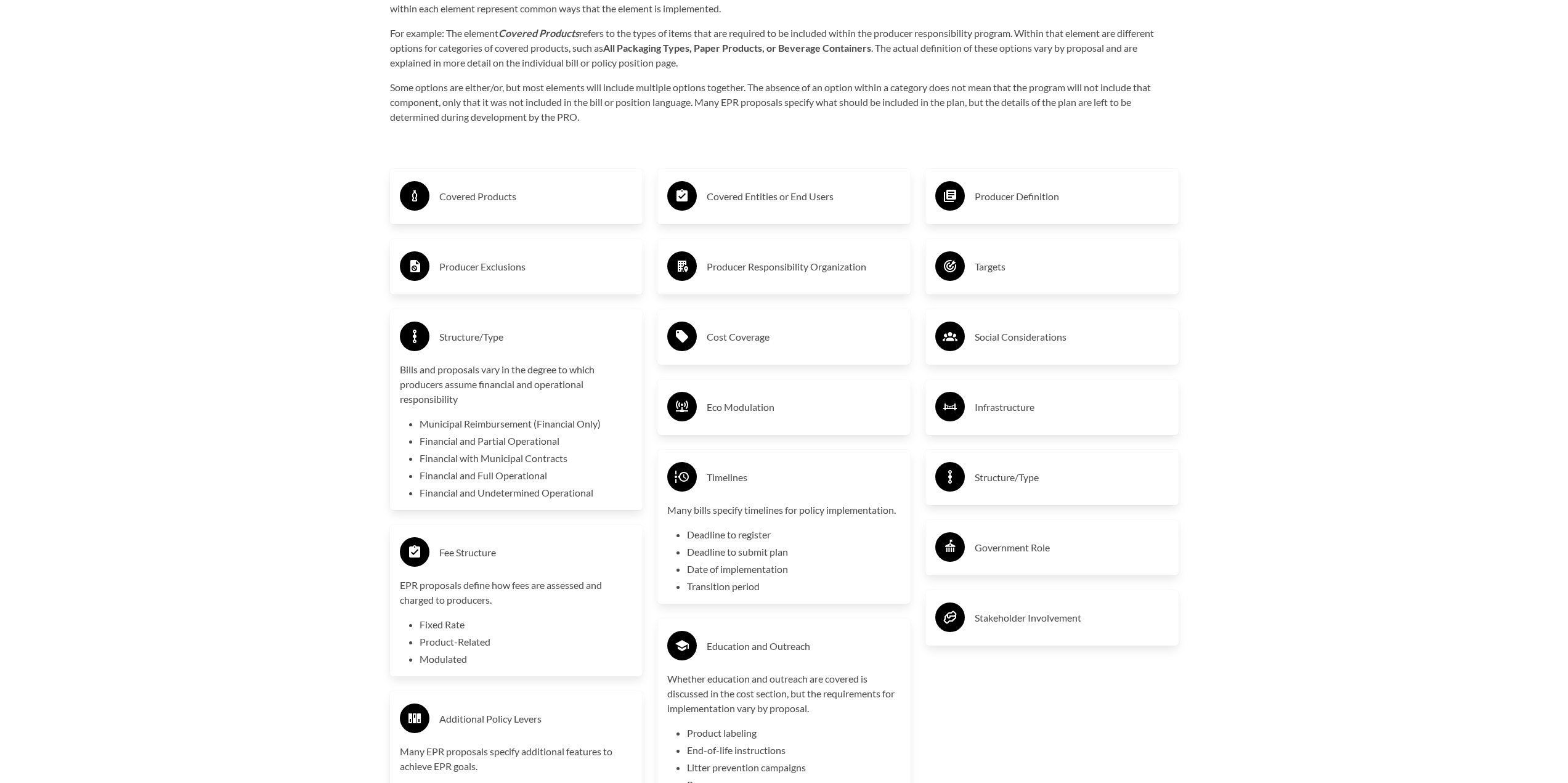
click at [758, 412] on h3 "Eco Modulation" at bounding box center [804, 408] width 194 height 20
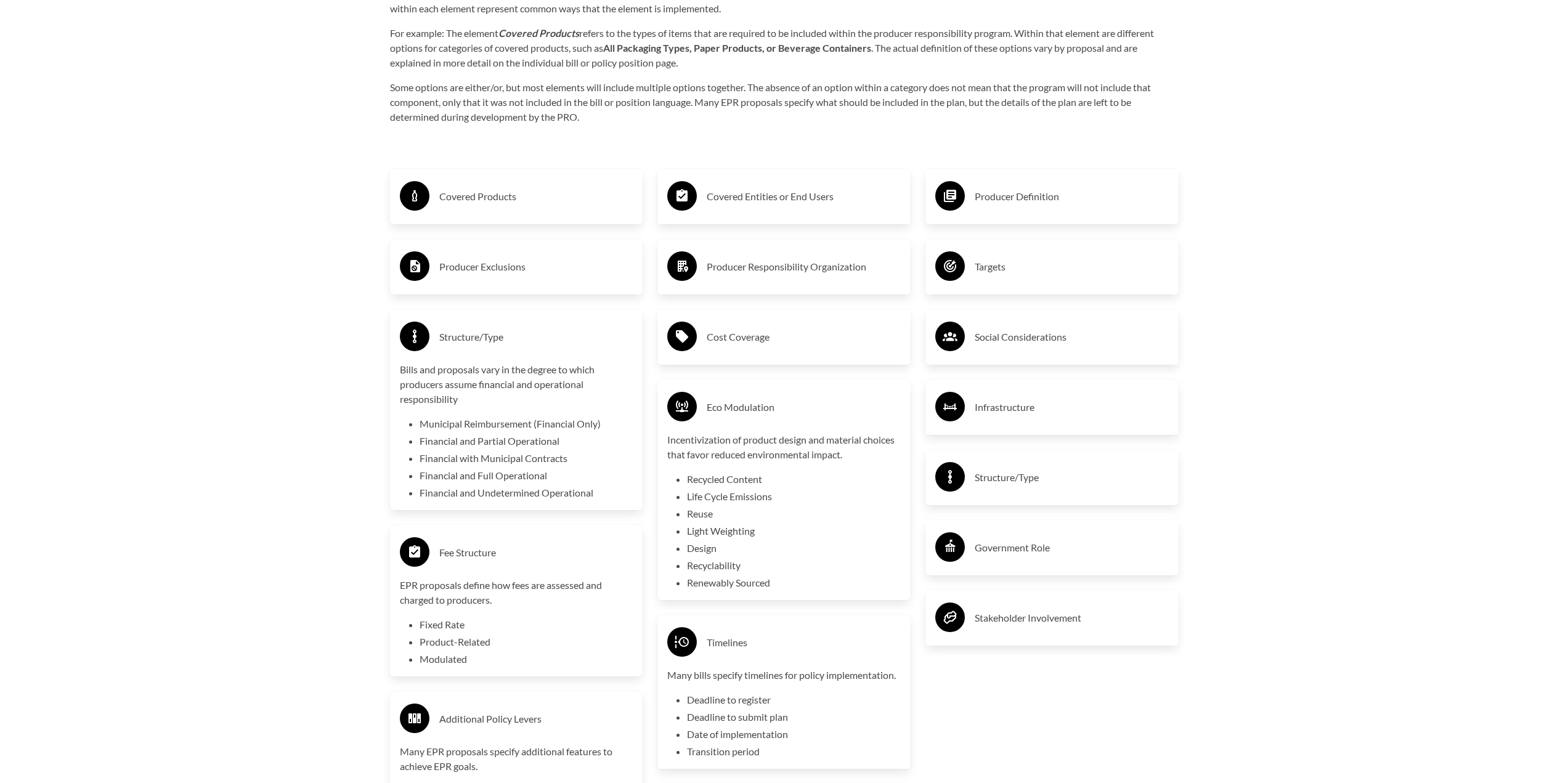
click at [753, 347] on h3 "Cost Coverage" at bounding box center [804, 337] width 194 height 20
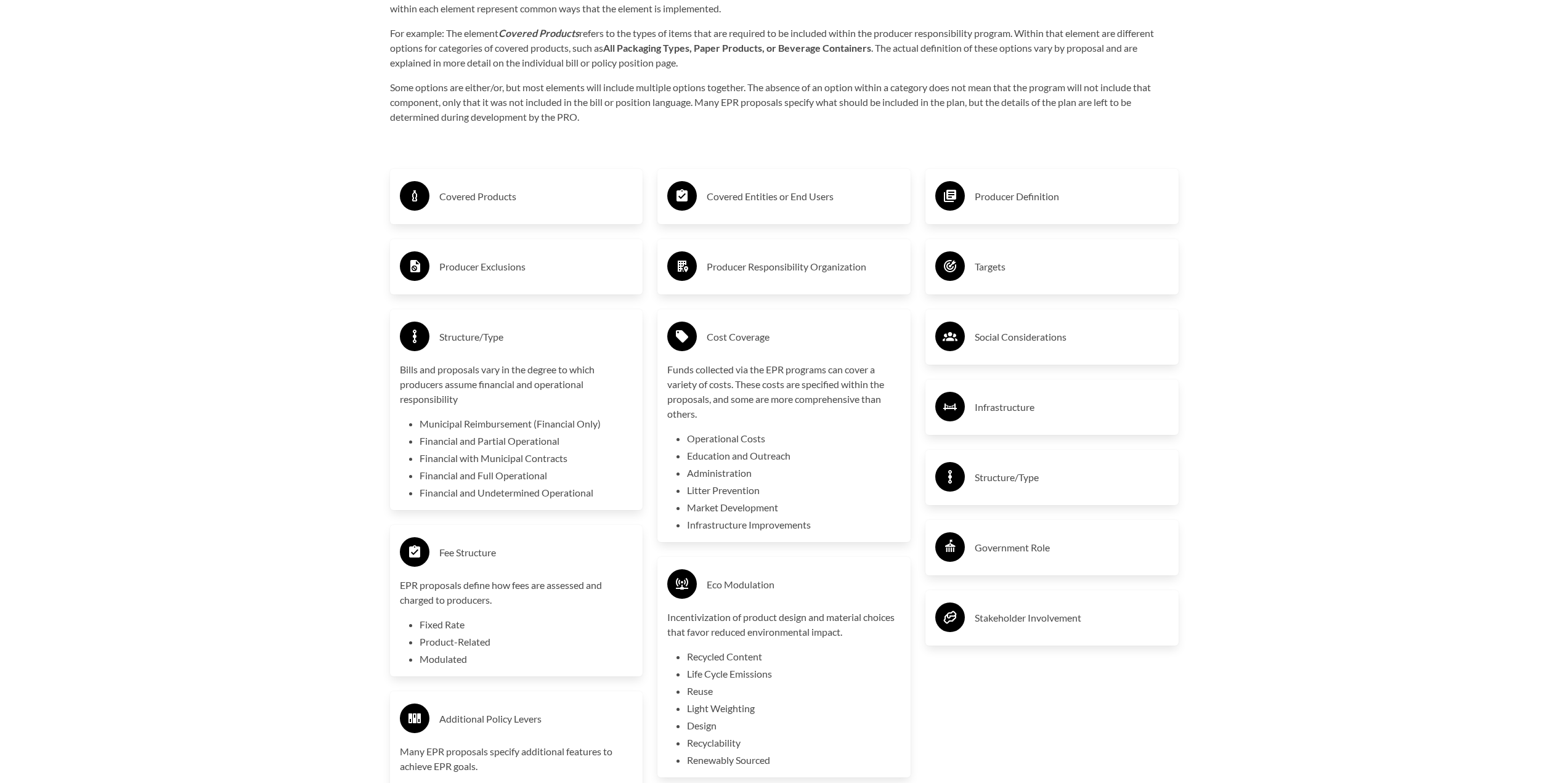
click at [783, 274] on h3 "Producer Responsibility Organization" at bounding box center [804, 266] width 194 height 20
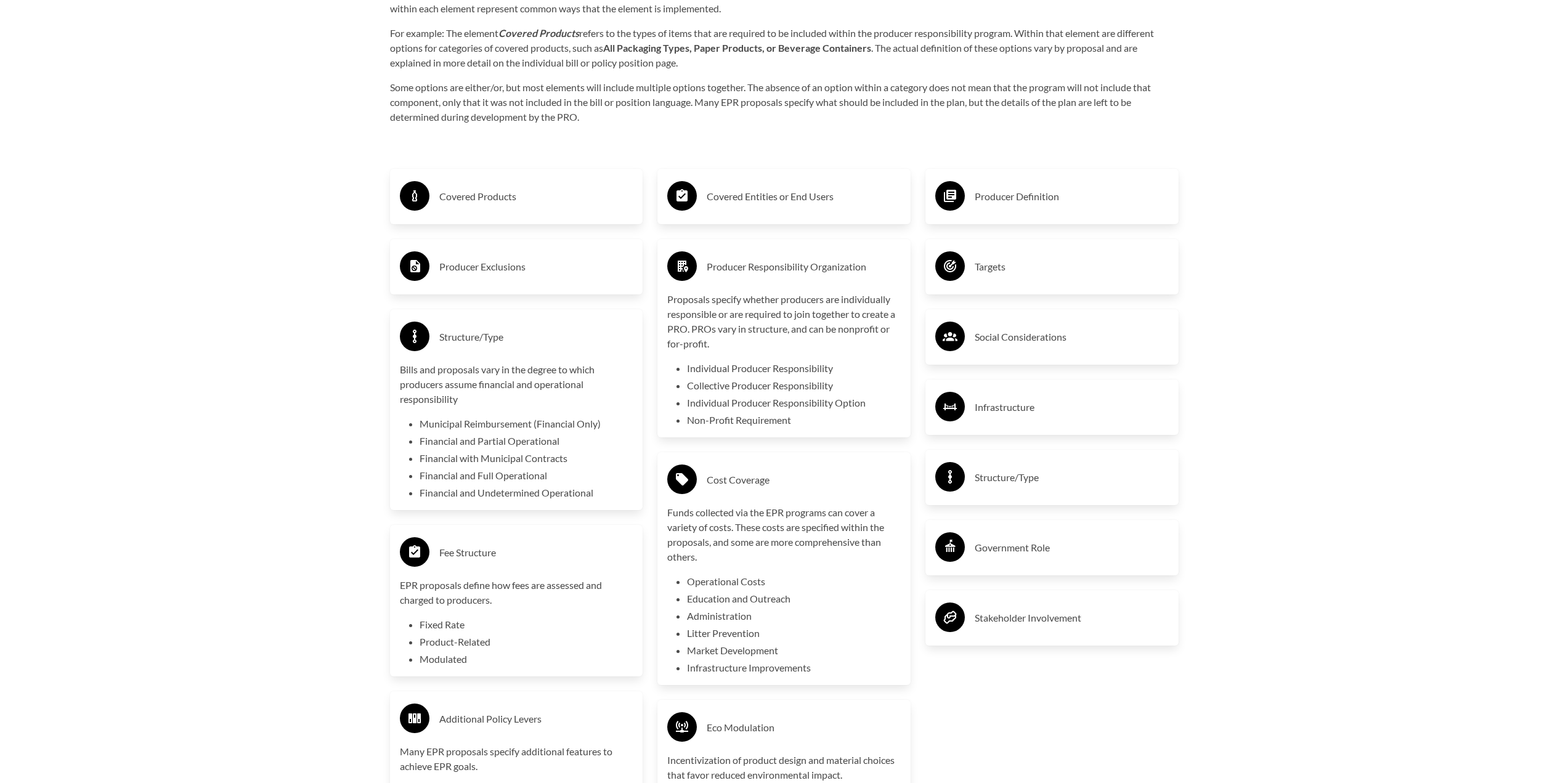
click at [793, 200] on h3 "Covered Entities or End Users" at bounding box center [804, 197] width 194 height 20
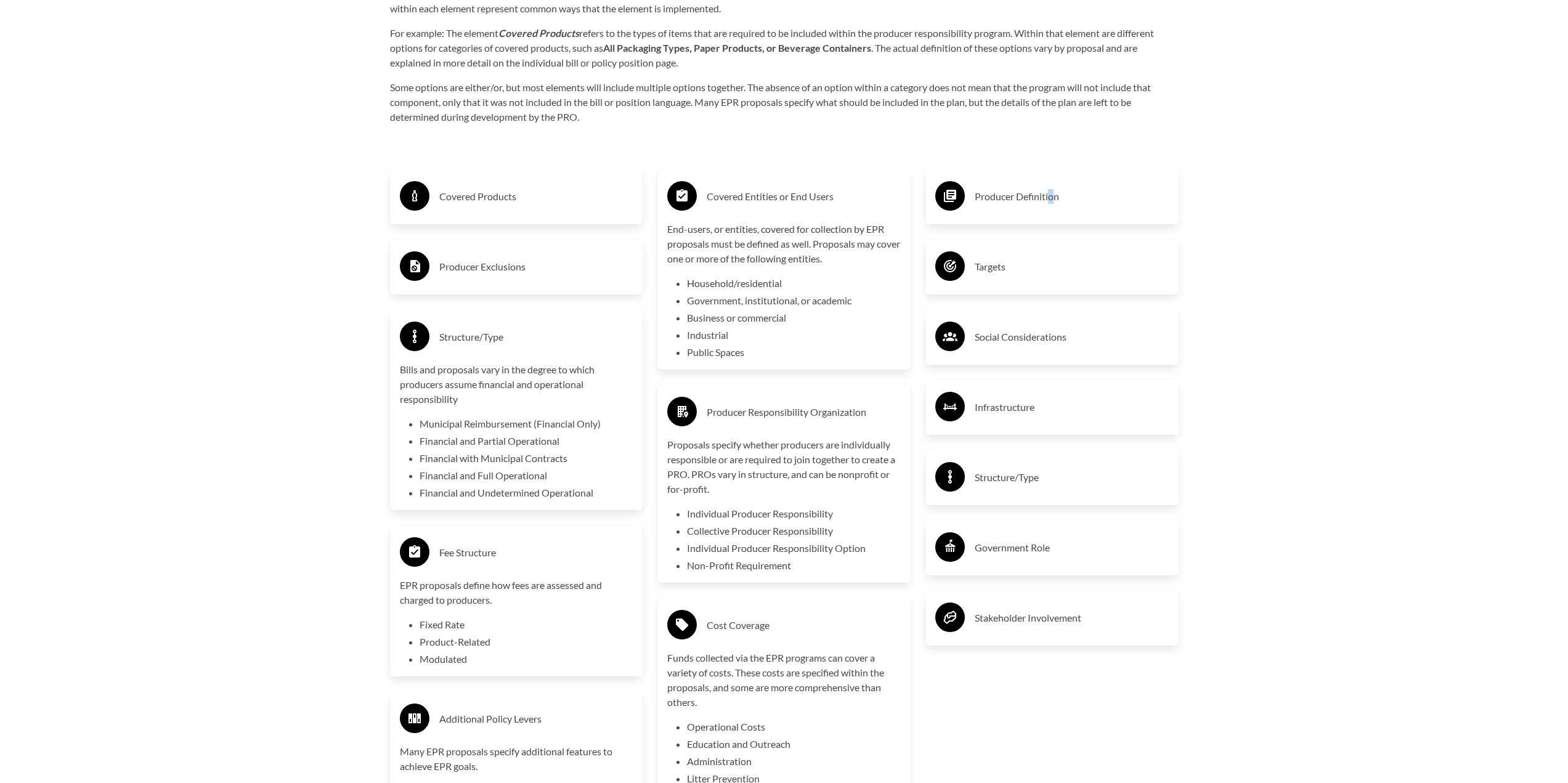
click at [1054, 199] on h3 "Producer Definition" at bounding box center [1071, 197] width 194 height 20
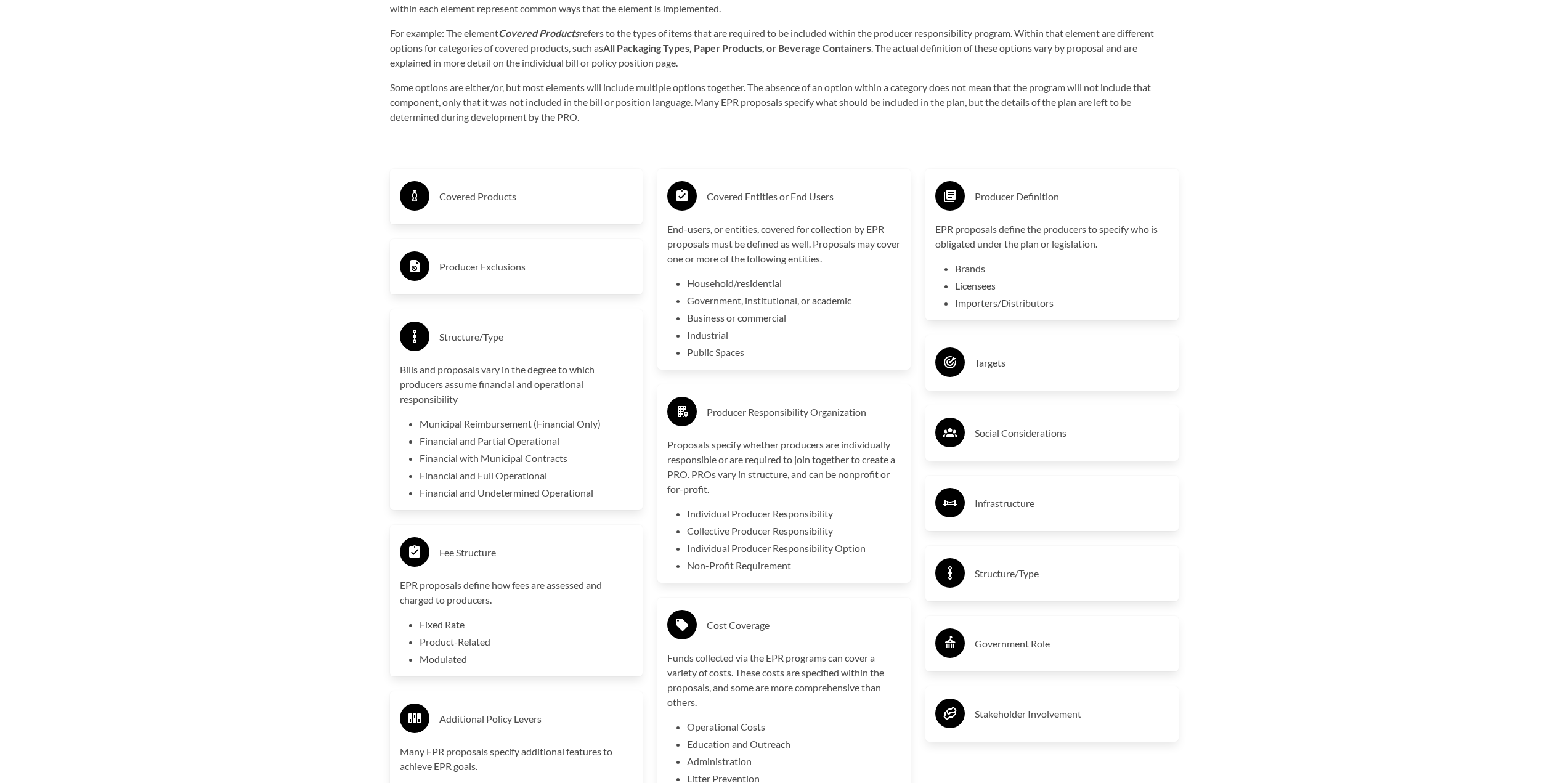
click at [1060, 373] on h3 "Targets" at bounding box center [1071, 363] width 194 height 20
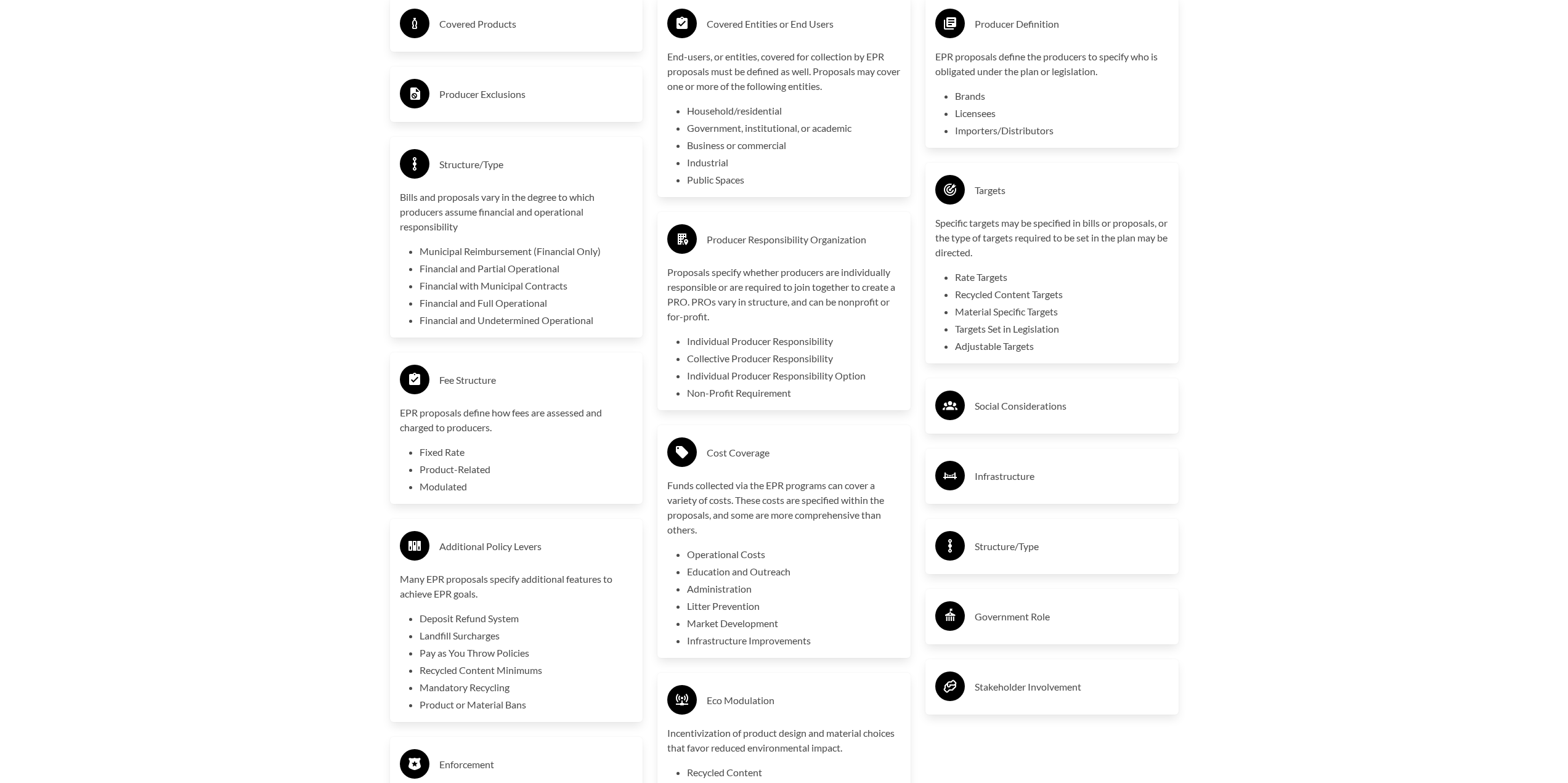
scroll to position [2434, 0]
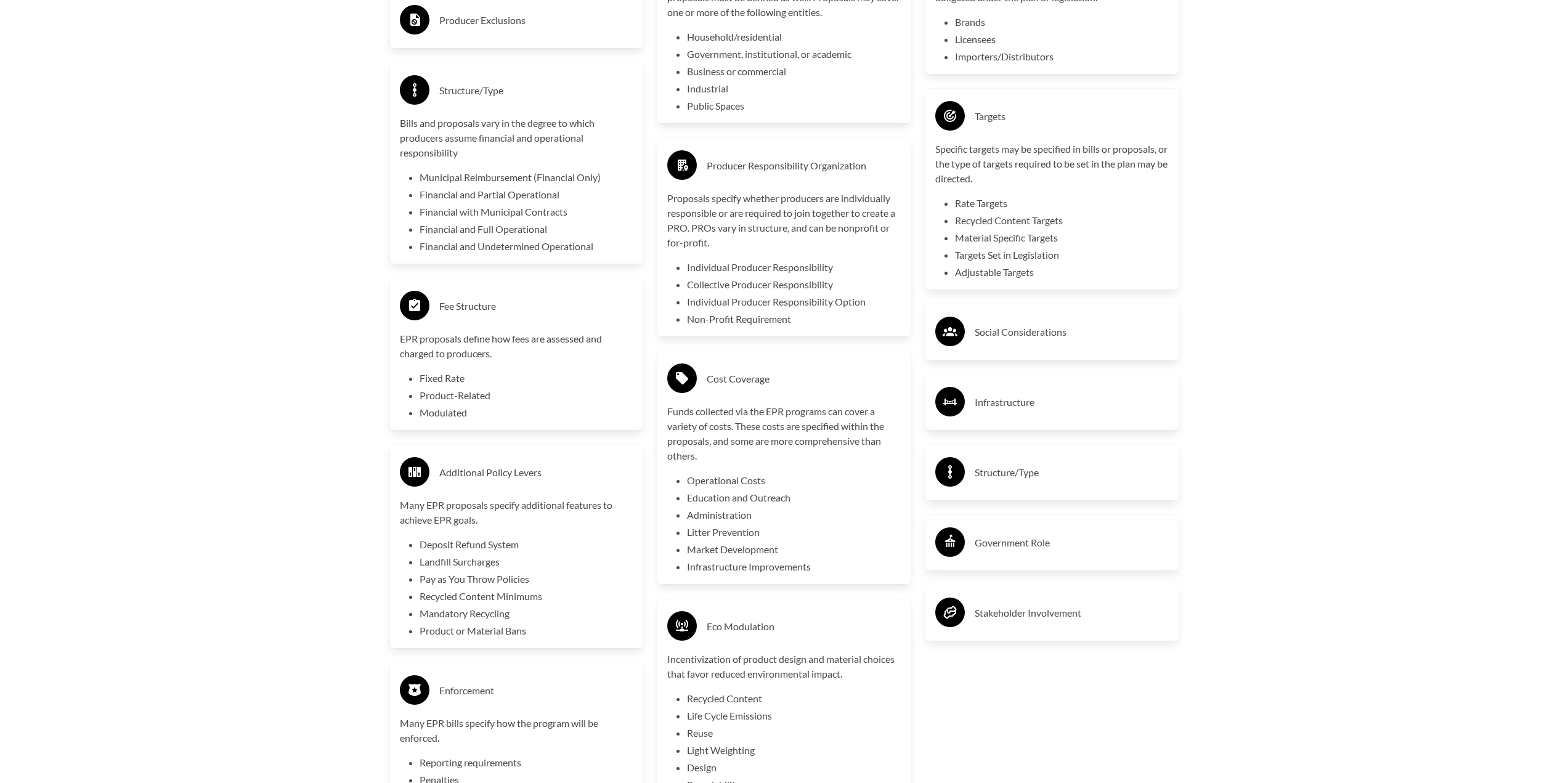
click at [1031, 353] on div "Social Considerations" at bounding box center [1051, 332] width 253 height 55
click at [1022, 342] on h3 "Social Considerations" at bounding box center [1071, 332] width 194 height 20
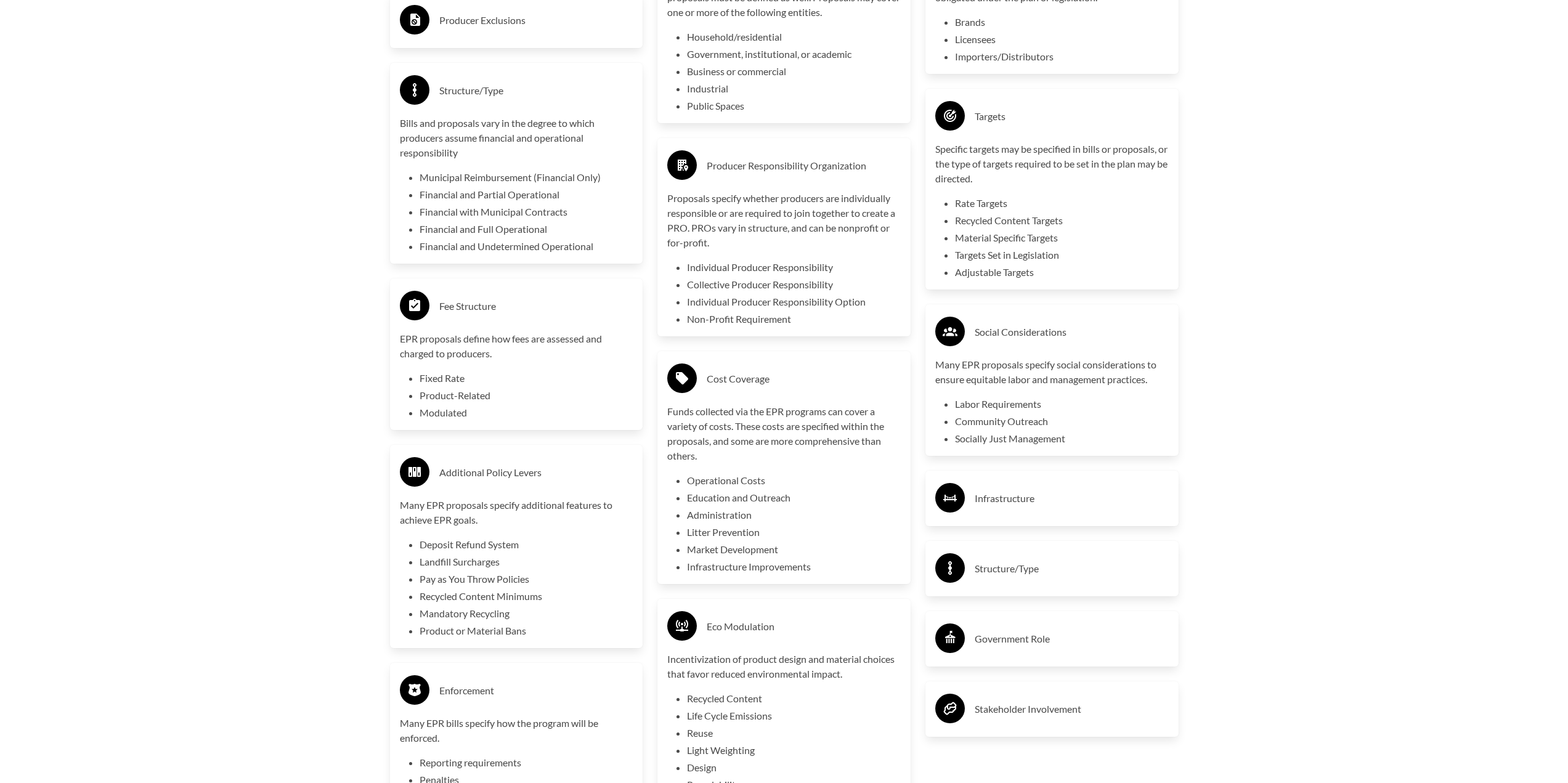
click at [1075, 507] on h3 "Infrastructure" at bounding box center [1071, 499] width 194 height 20
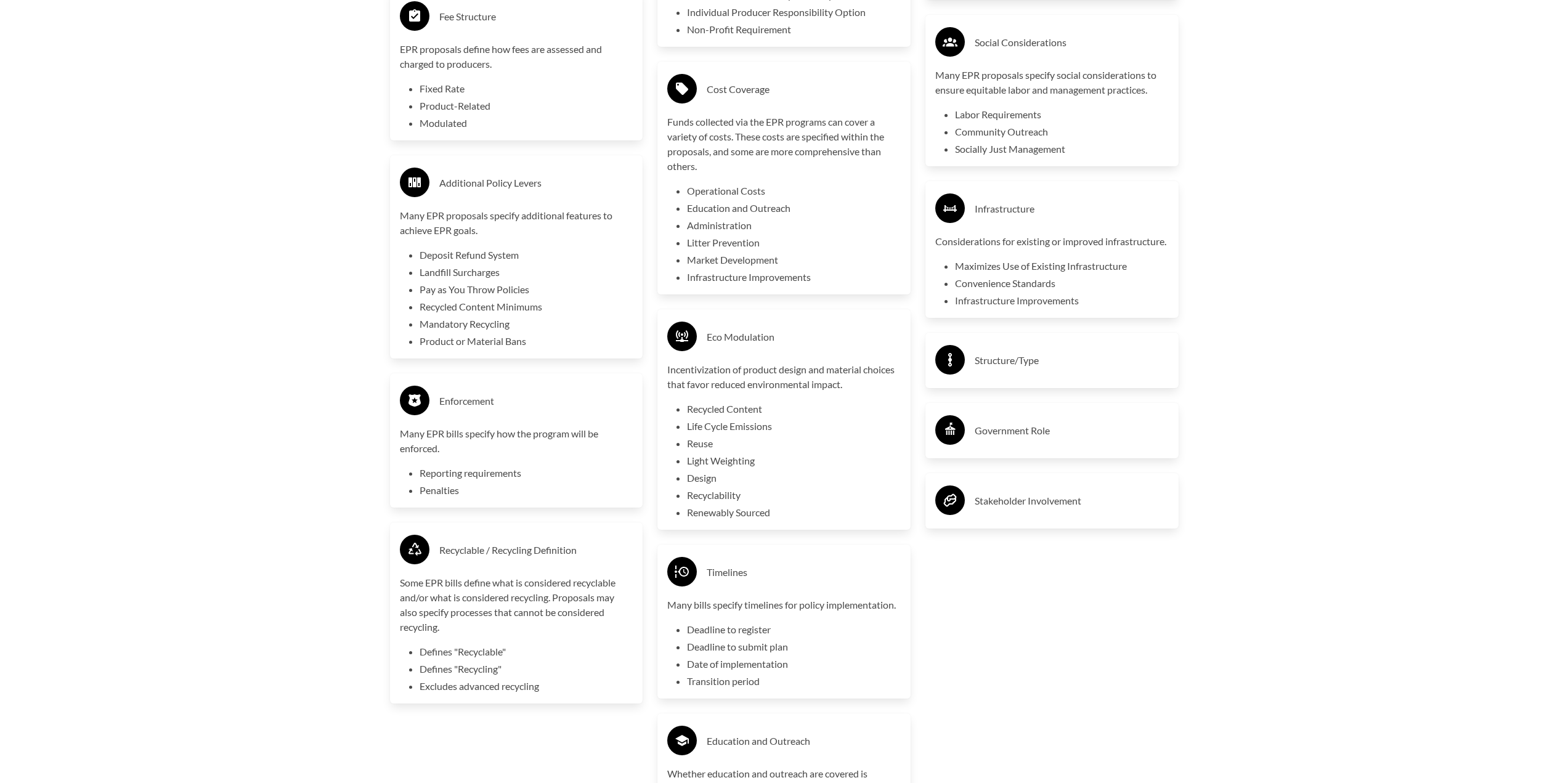
scroll to position [2741, 0]
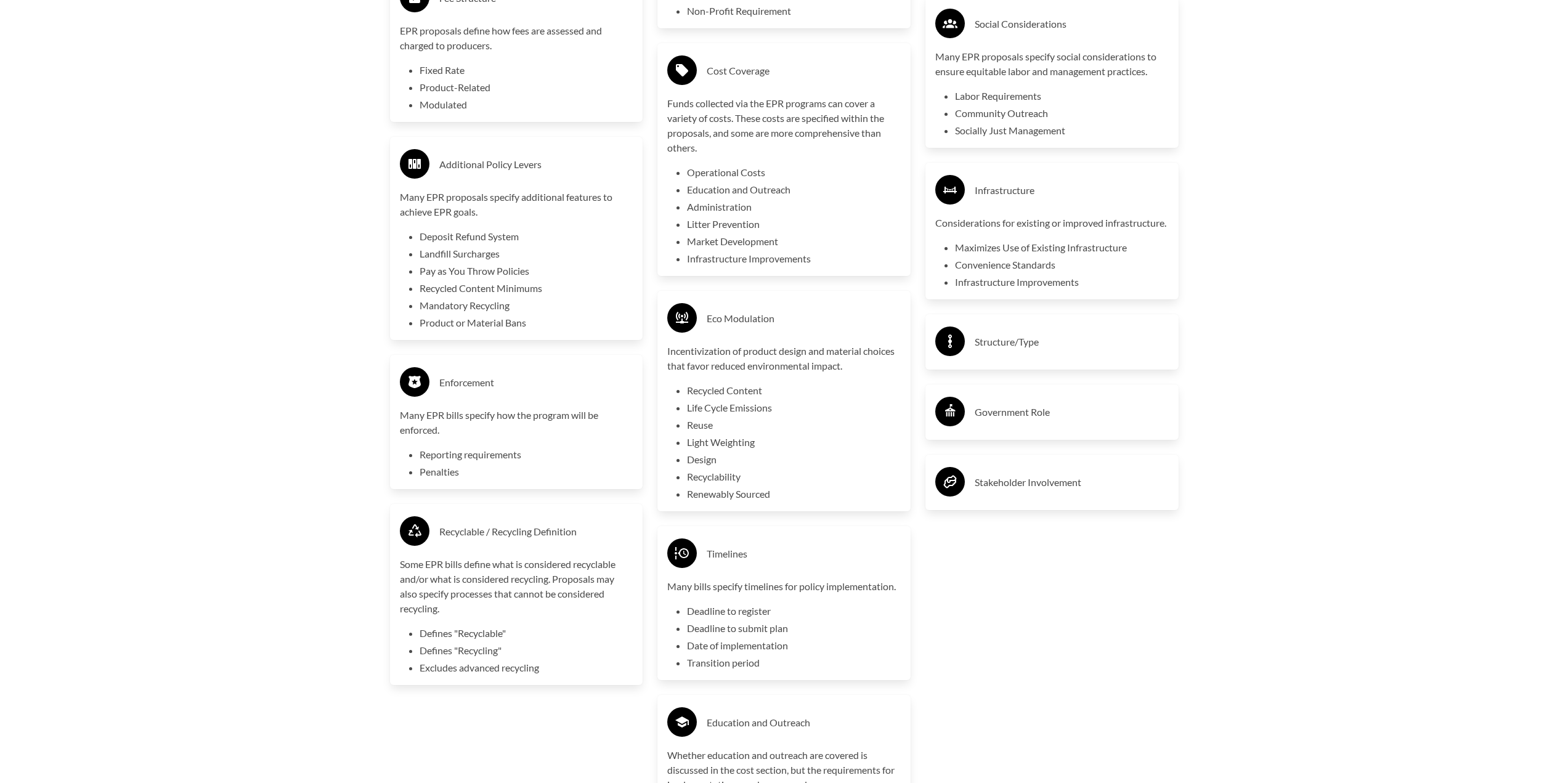
click at [1037, 352] on h3 "Structure/Type" at bounding box center [1071, 342] width 194 height 20
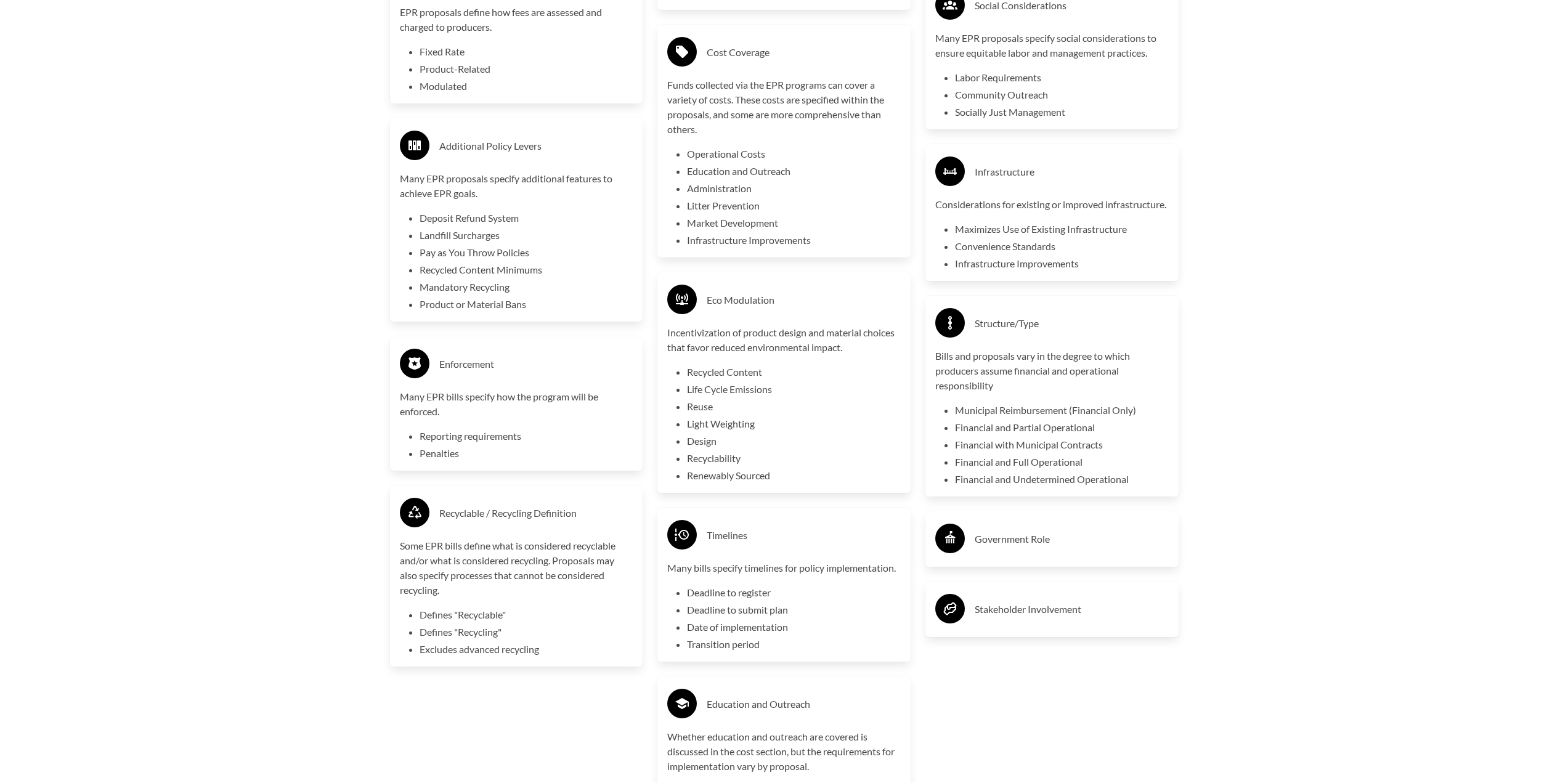
scroll to position [2803, 0]
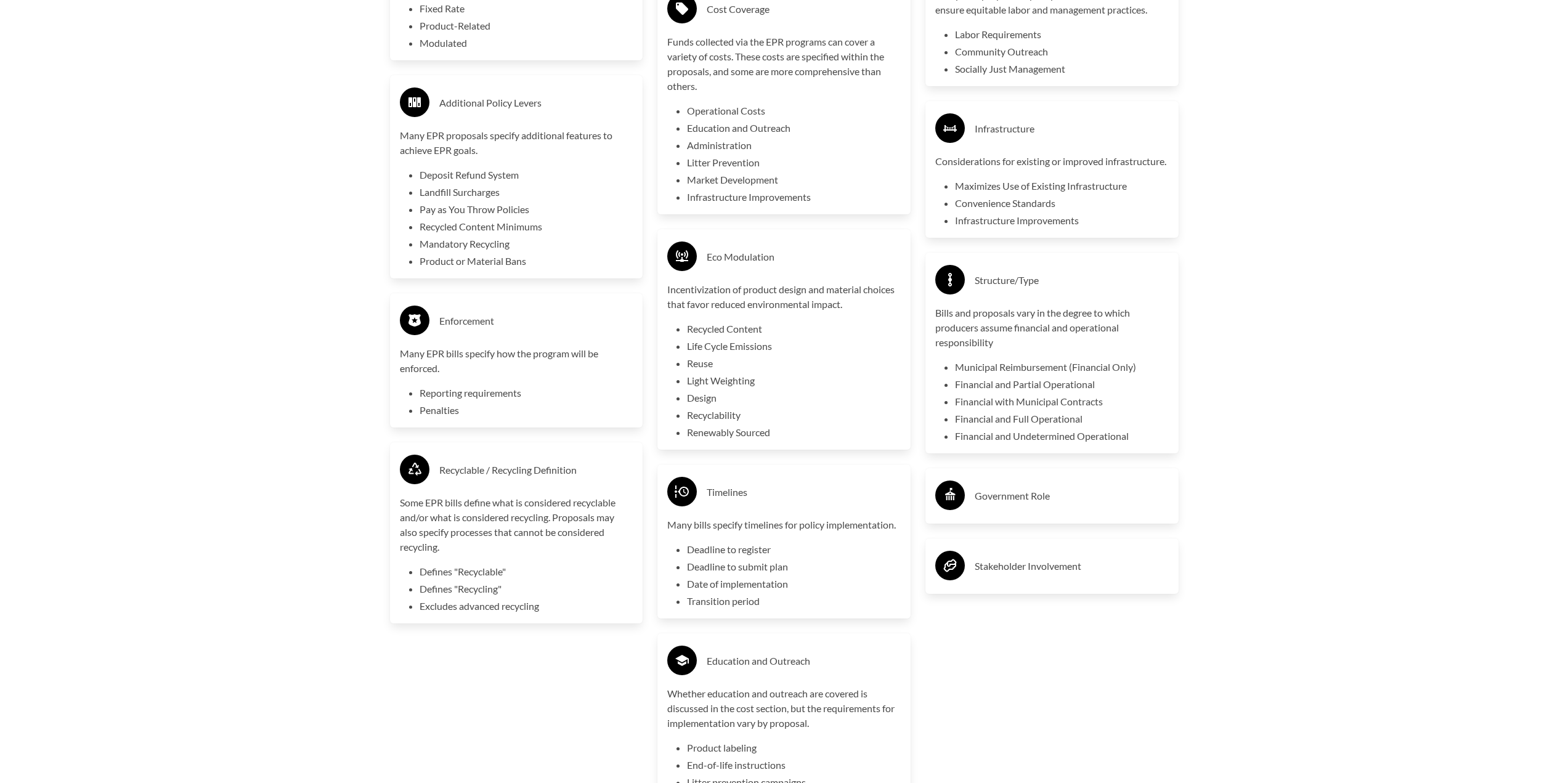
click at [1041, 506] on h3 "Government Role" at bounding box center [1071, 496] width 194 height 20
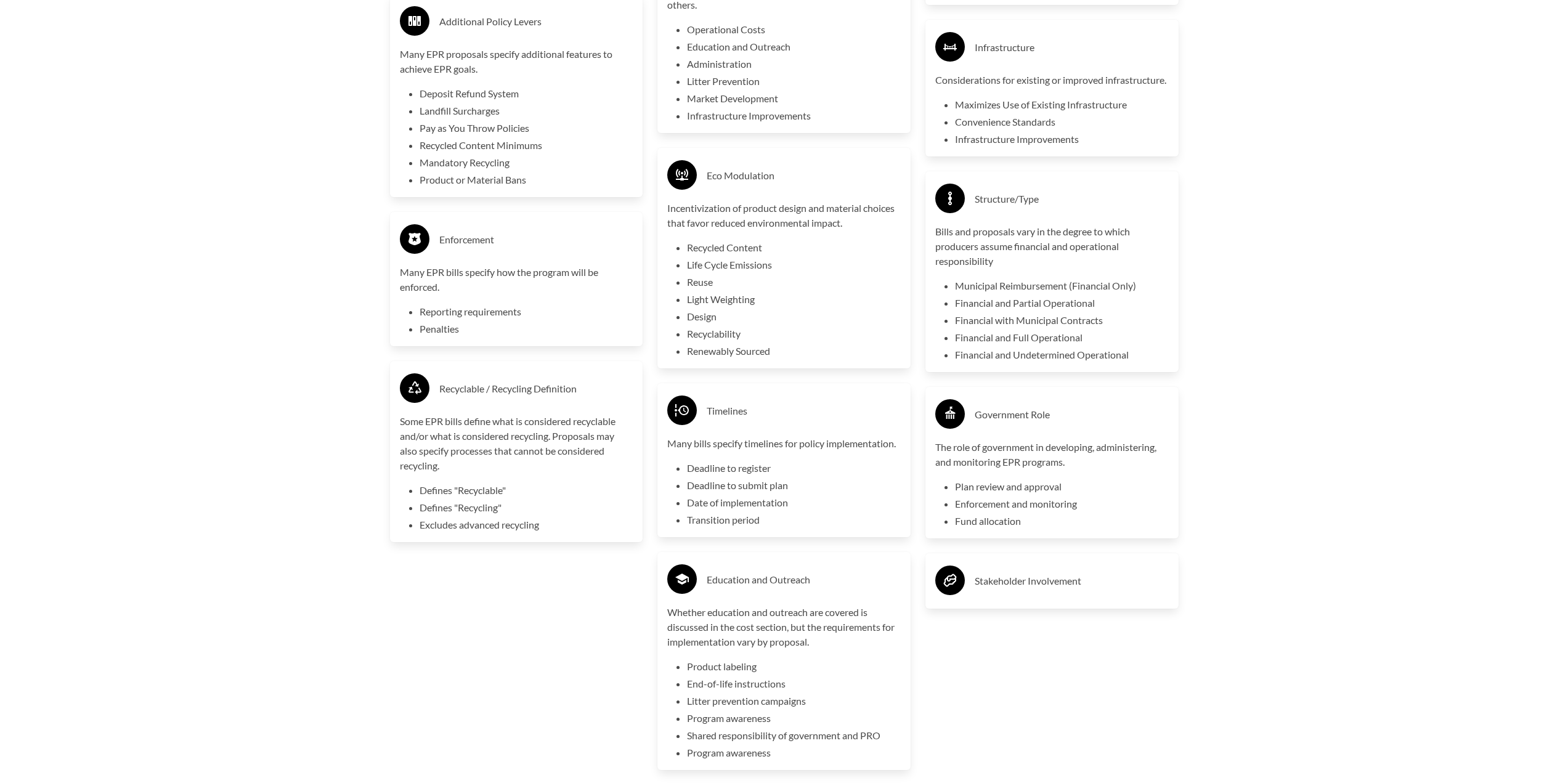
scroll to position [2926, 0]
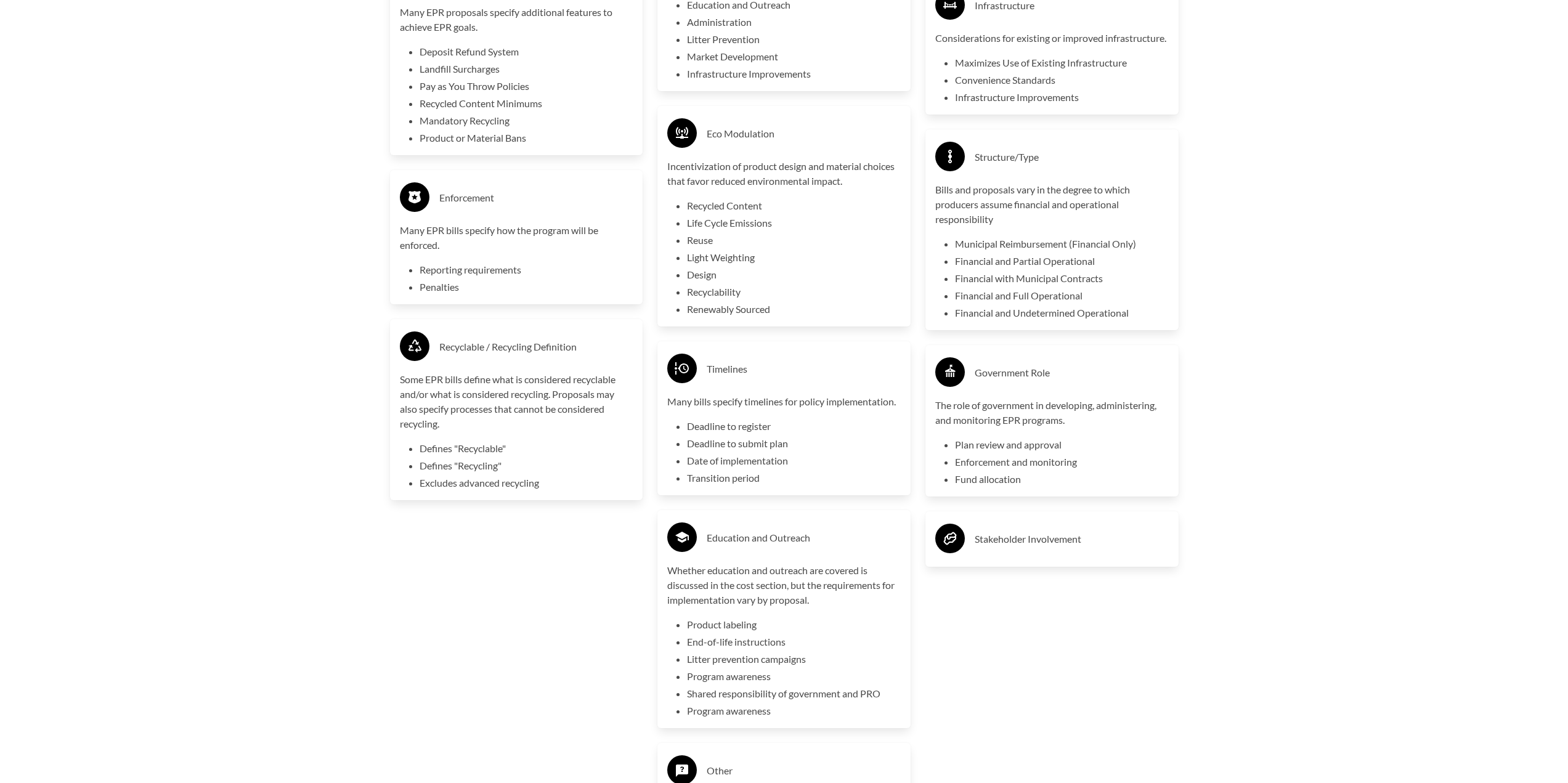
click at [1065, 549] on h3 "Stakeholder Involvement" at bounding box center [1071, 539] width 194 height 20
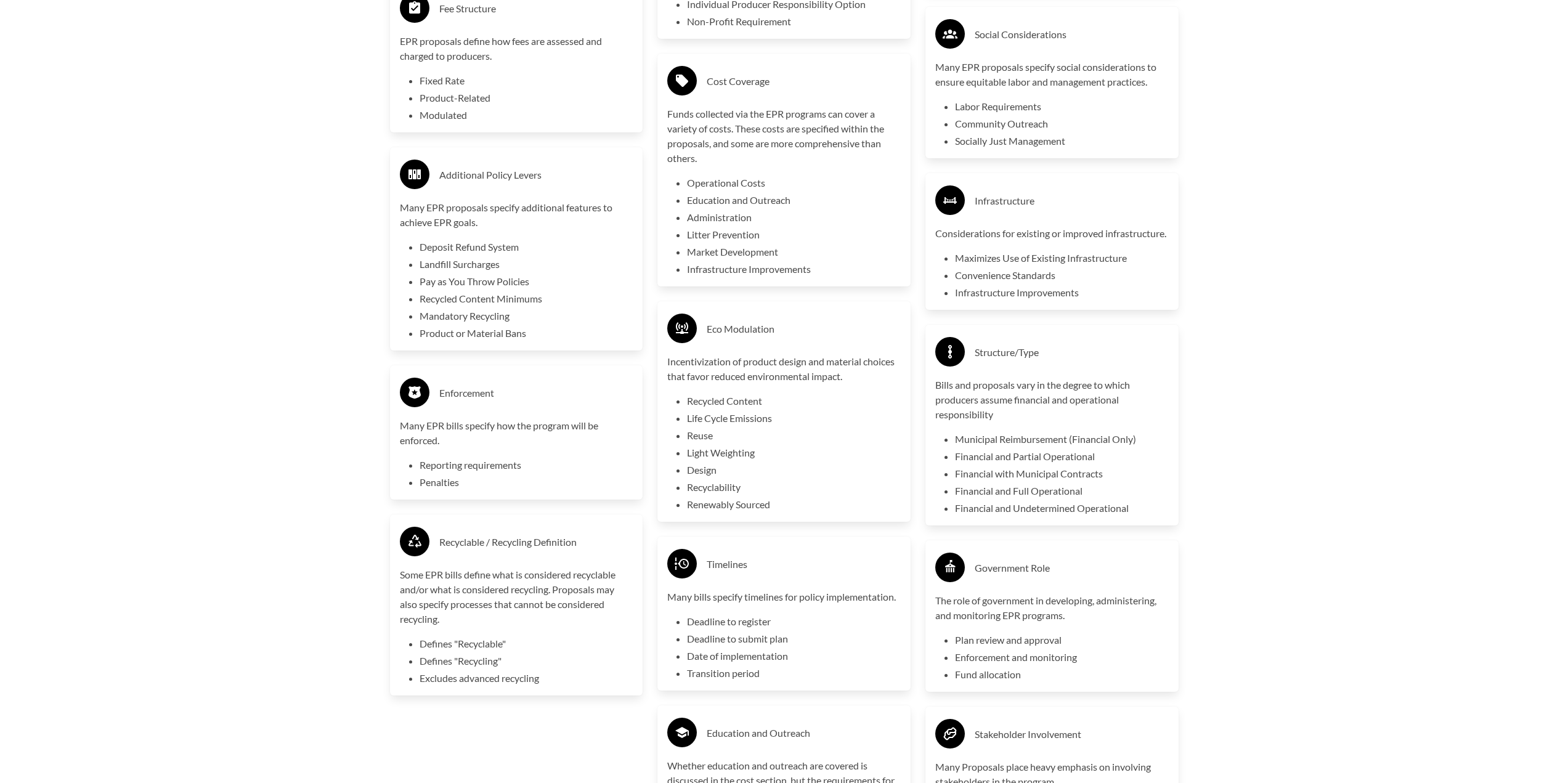
scroll to position [2988, 0]
